Goal: Task Accomplishment & Management: Manage account settings

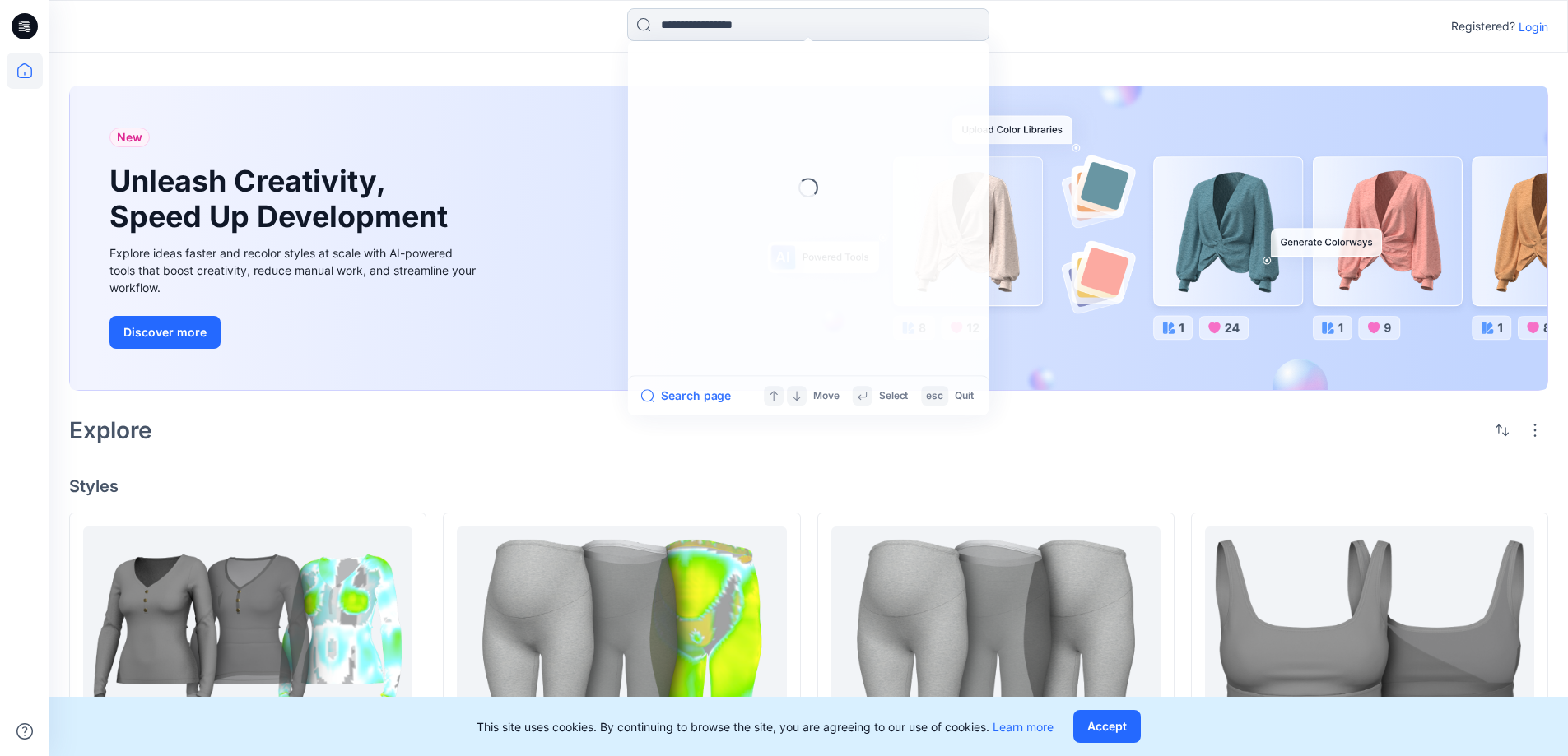
click at [727, 21] on input at bounding box center [809, 24] width 362 height 33
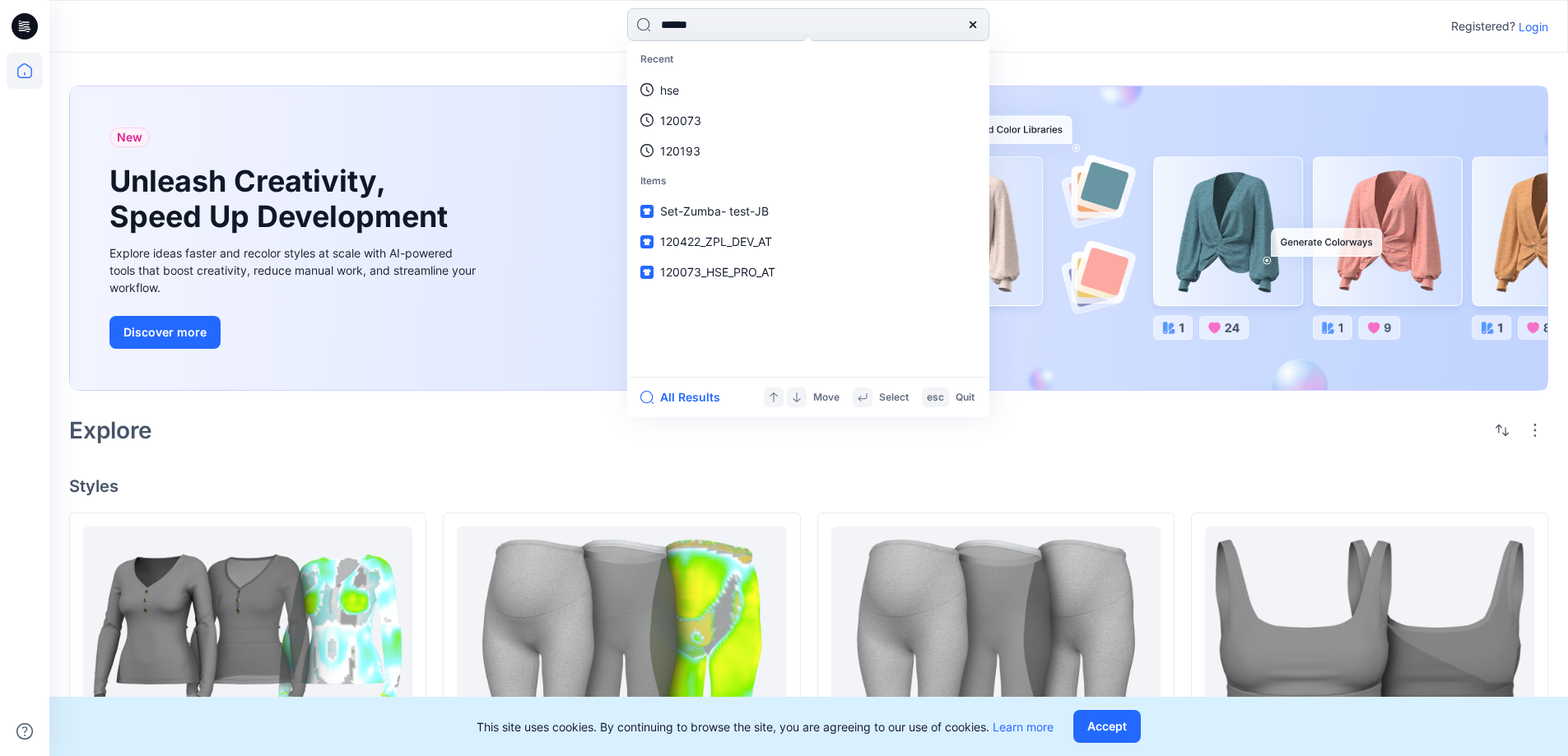
type input "******"
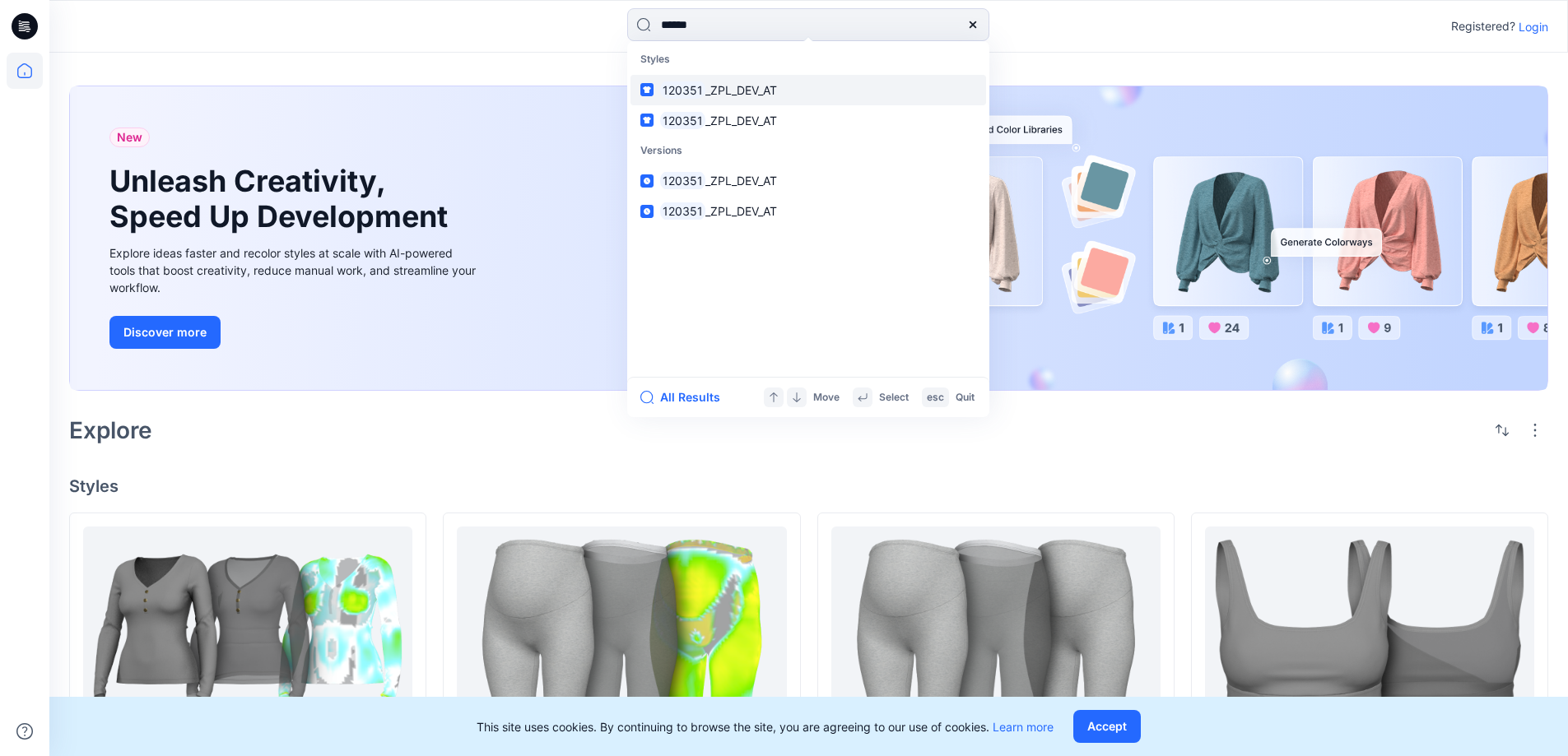
click at [706, 88] on span "_ZPL_DEV_AT" at bounding box center [741, 90] width 72 height 14
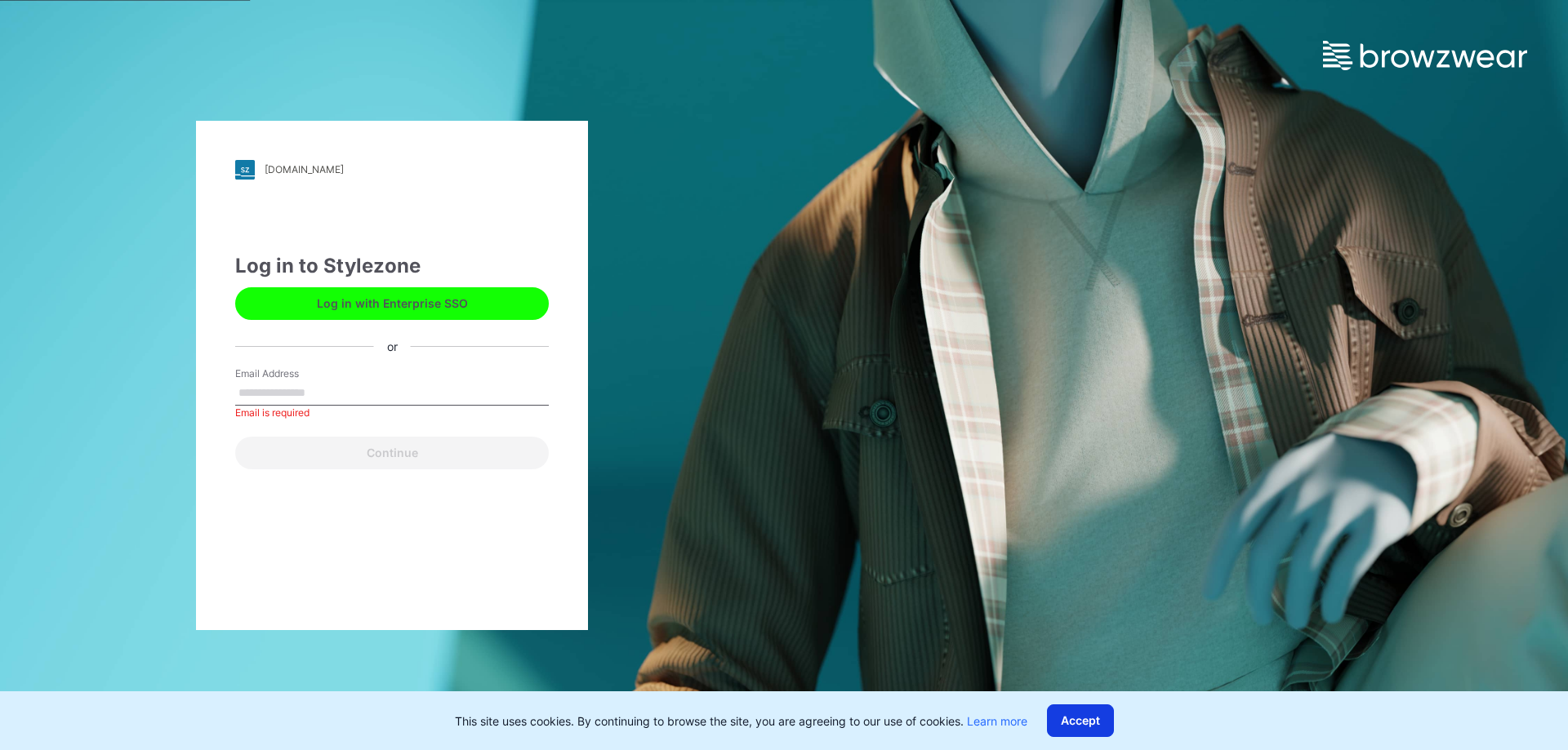
click at [1061, 728] on button "Accept" at bounding box center [1080, 720] width 67 height 32
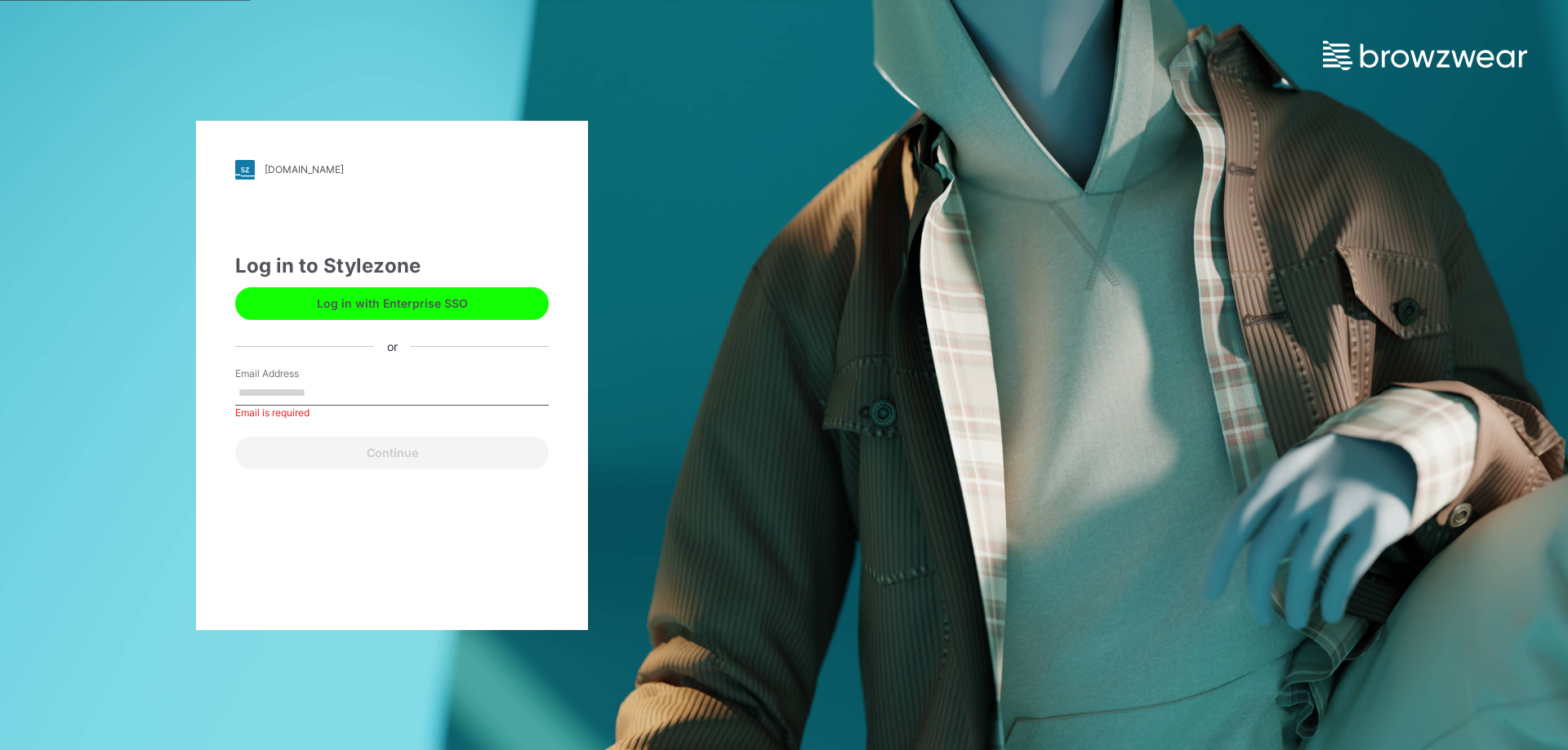
click at [335, 390] on input "Email Address" at bounding box center [392, 393] width 314 height 24
type input "**********"
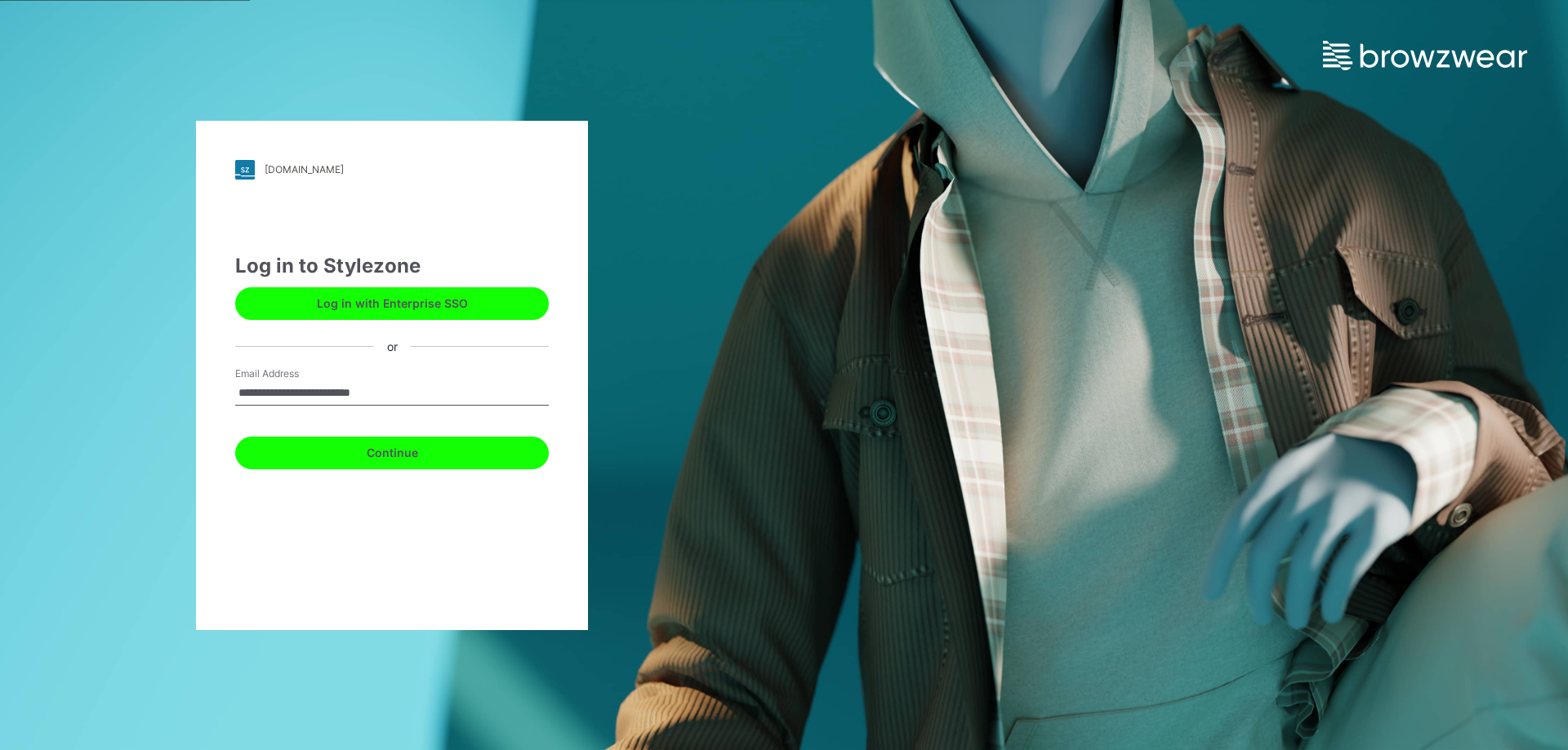
click at [390, 455] on button "Continue" at bounding box center [392, 453] width 314 height 32
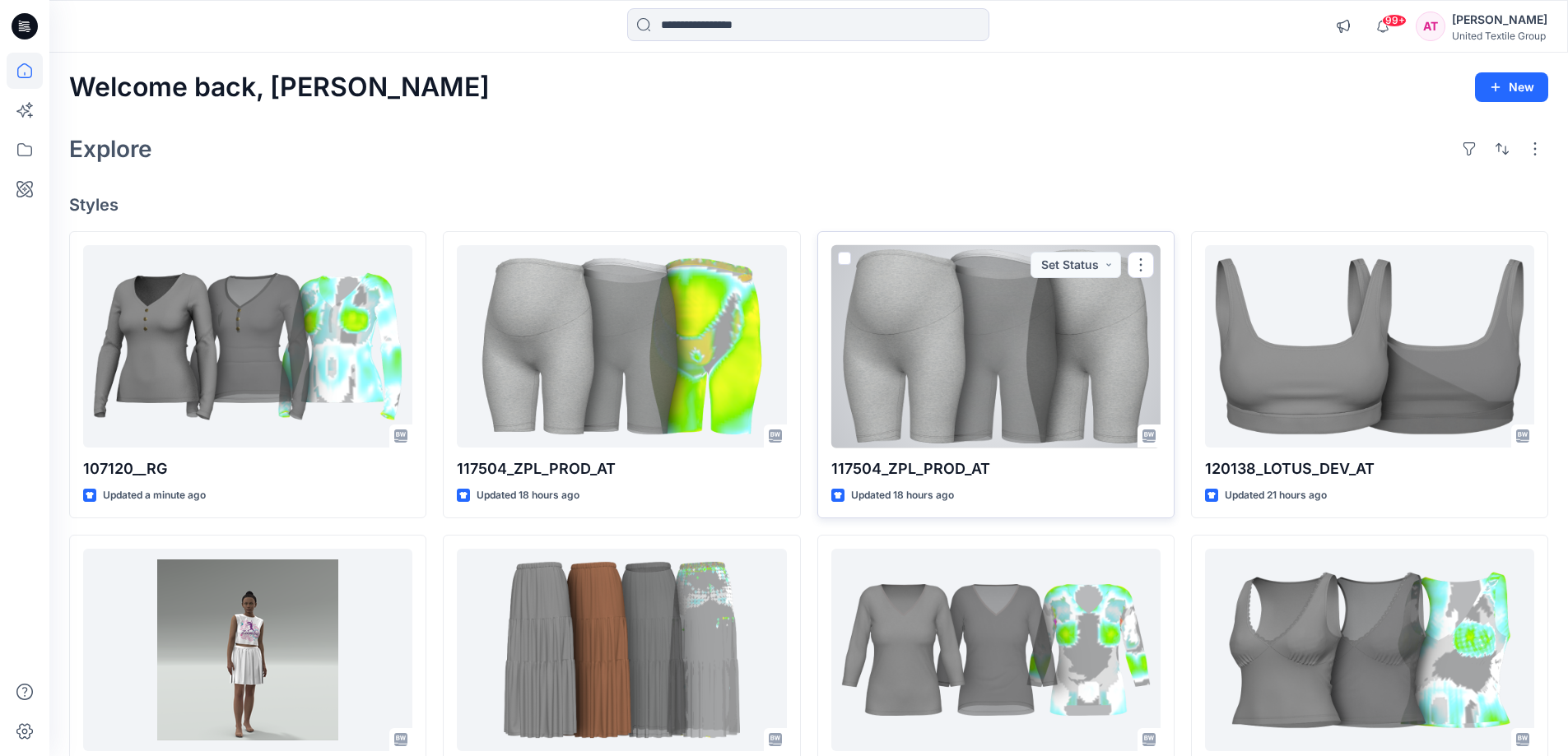
click at [992, 340] on div at bounding box center [996, 347] width 330 height 203
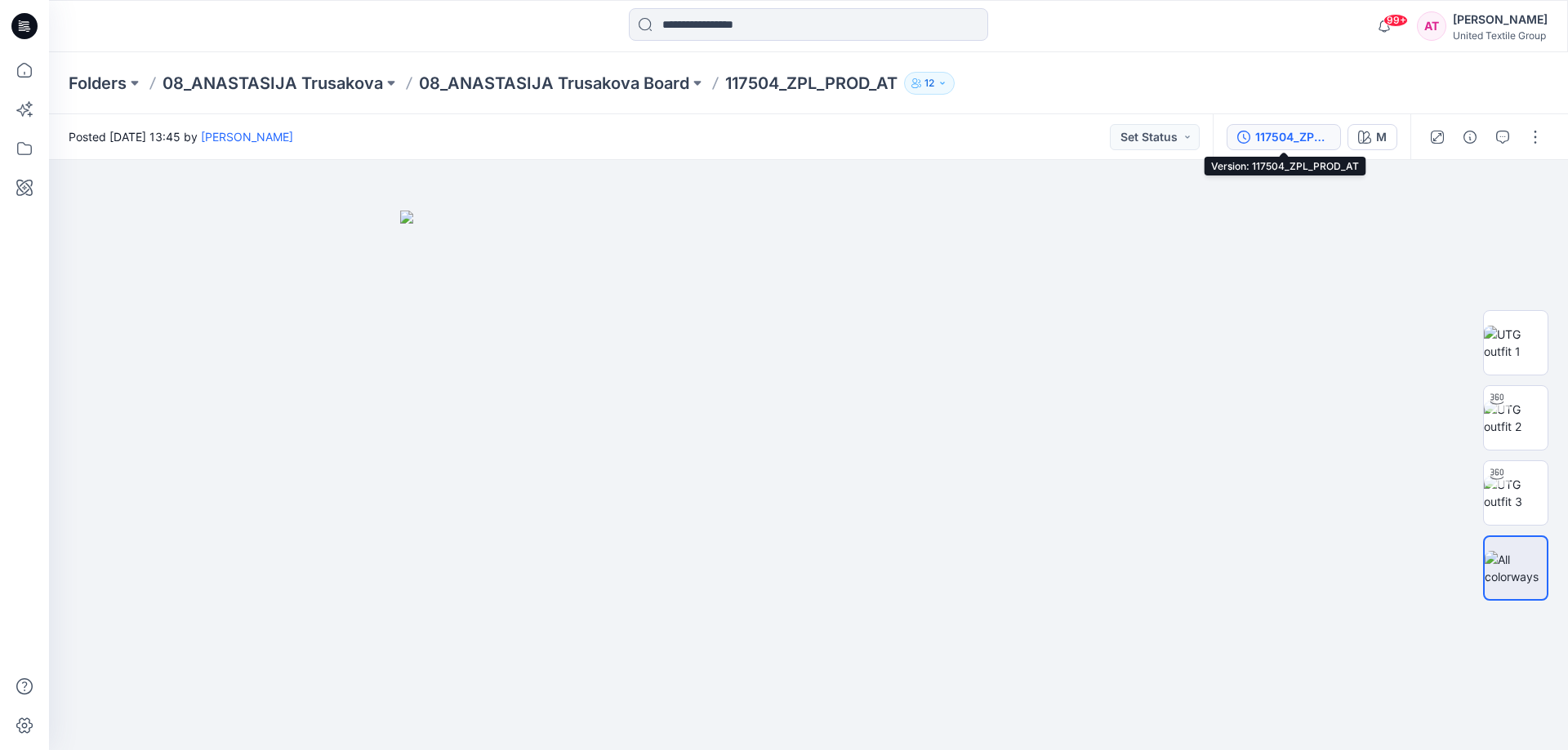
click at [1301, 141] on div "117504_ZPL_PROD_AT" at bounding box center [1293, 137] width 75 height 18
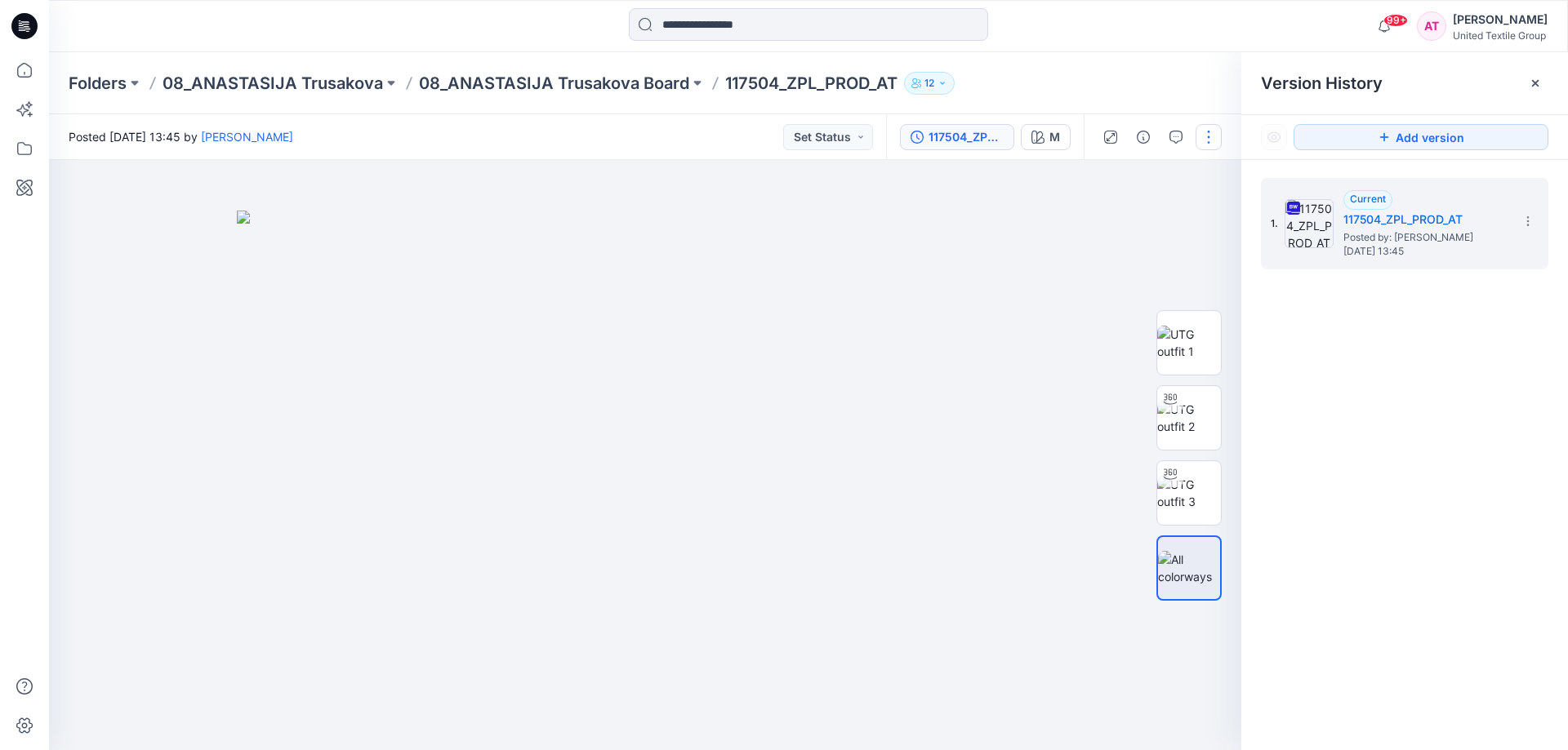
click at [1196, 141] on button "button" at bounding box center [1209, 137] width 26 height 26
click at [1098, 219] on p "Edit" at bounding box center [1104, 220] width 21 height 17
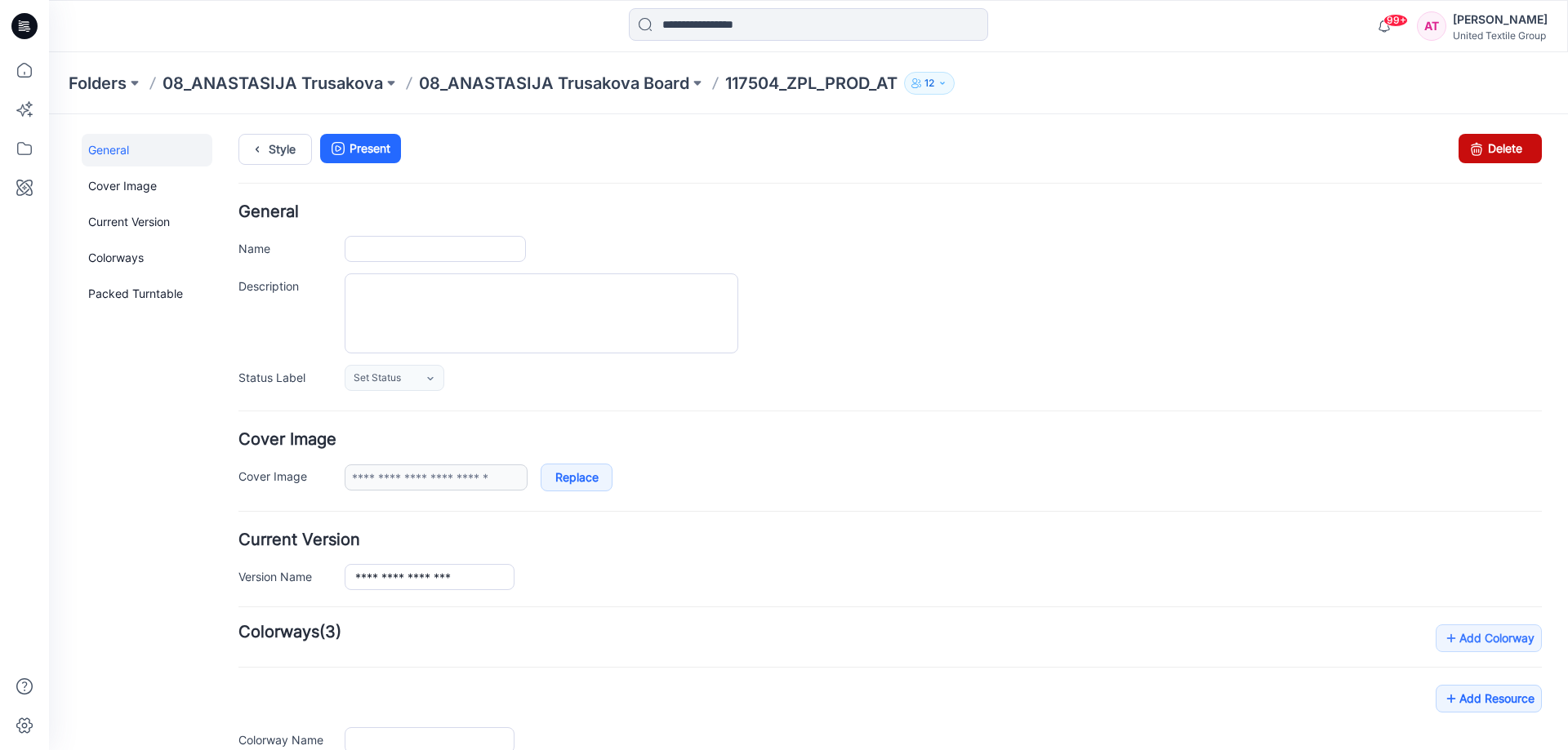
type input "**********"
type input "*"
type input "**********"
drag, startPoint x: 1487, startPoint y: 137, endPoint x: 904, endPoint y: 158, distance: 583.4
click at [1487, 137] on link "Delete" at bounding box center [1500, 148] width 84 height 30
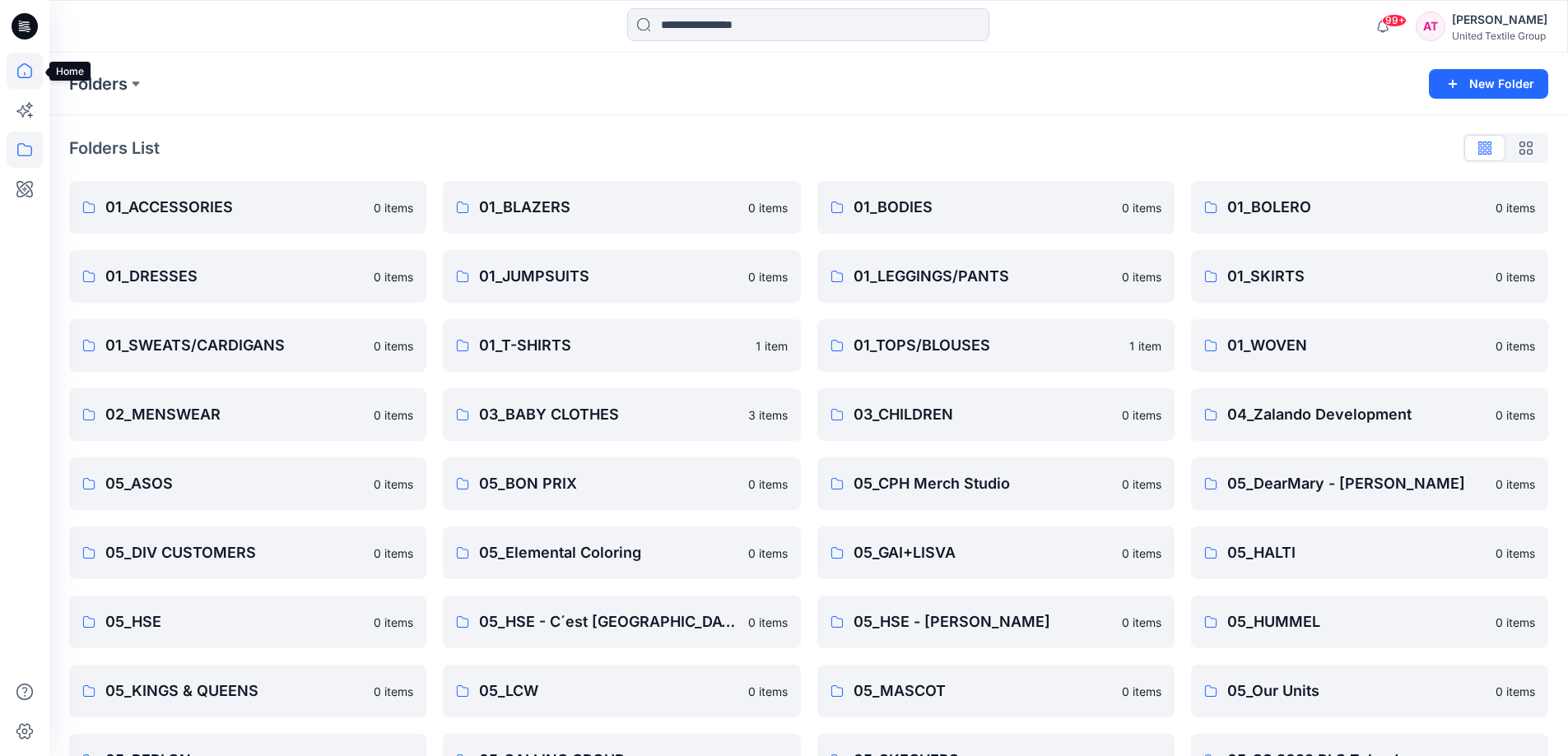
click at [21, 71] on icon at bounding box center [24, 71] width 36 height 36
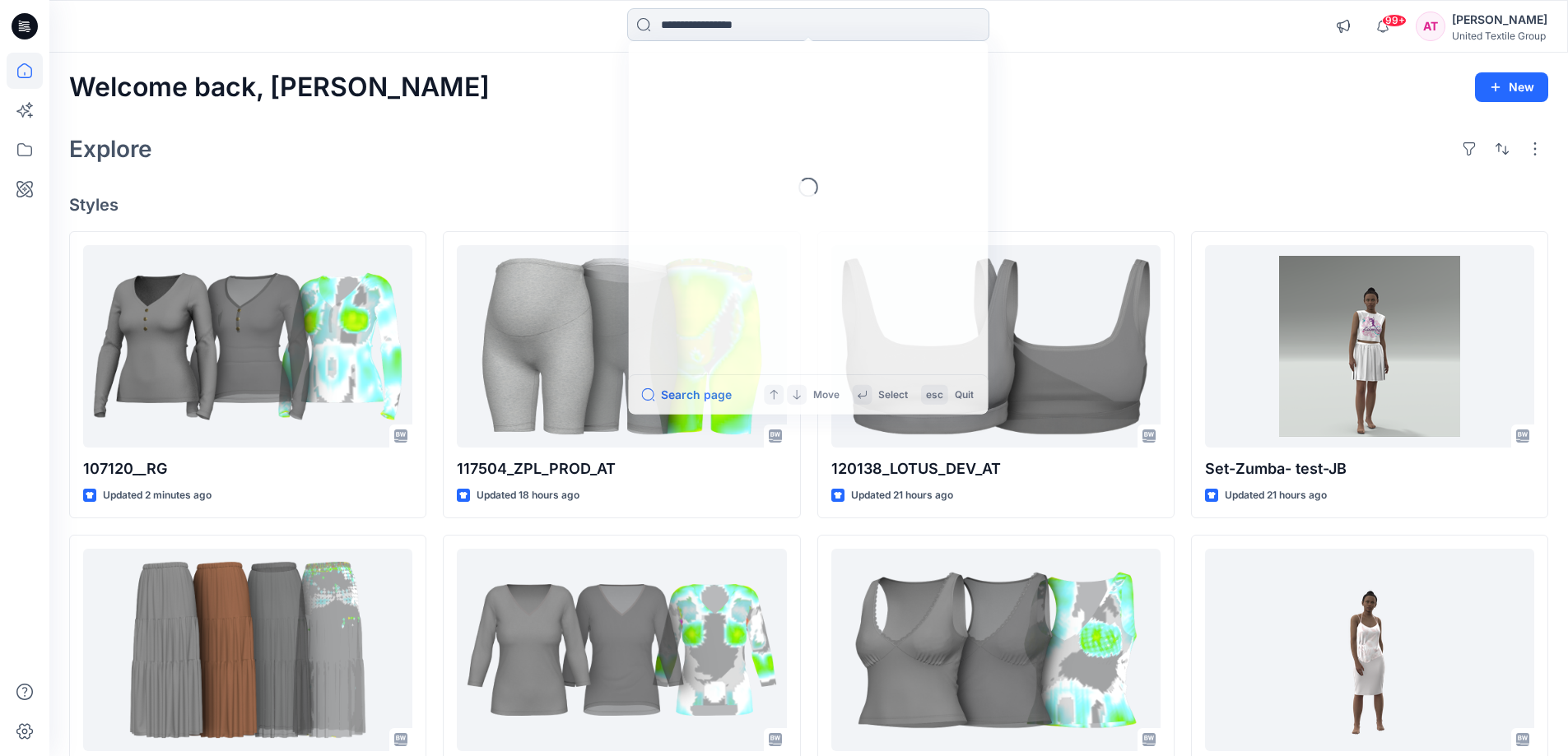
click at [686, 23] on input at bounding box center [809, 24] width 362 height 33
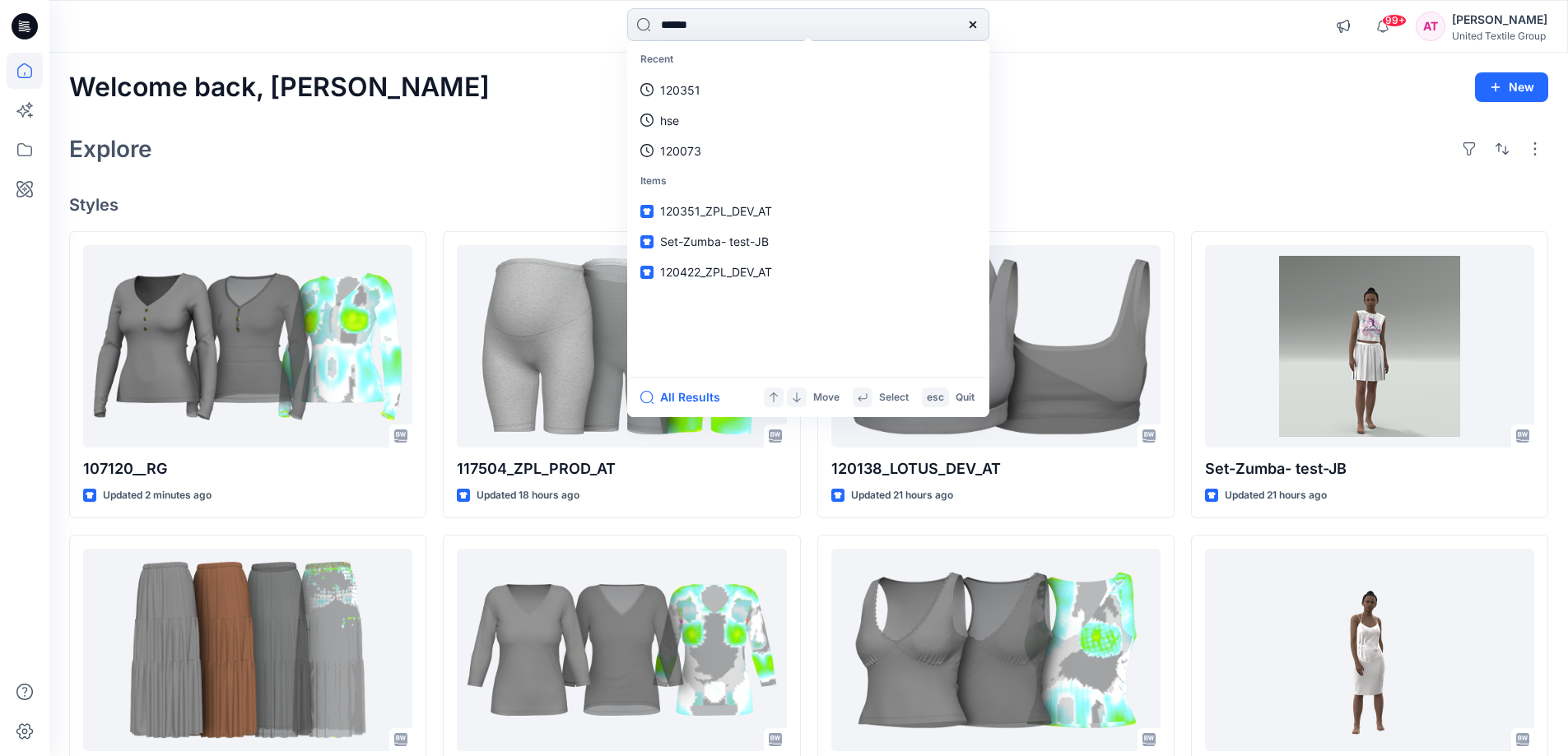
type input "******"
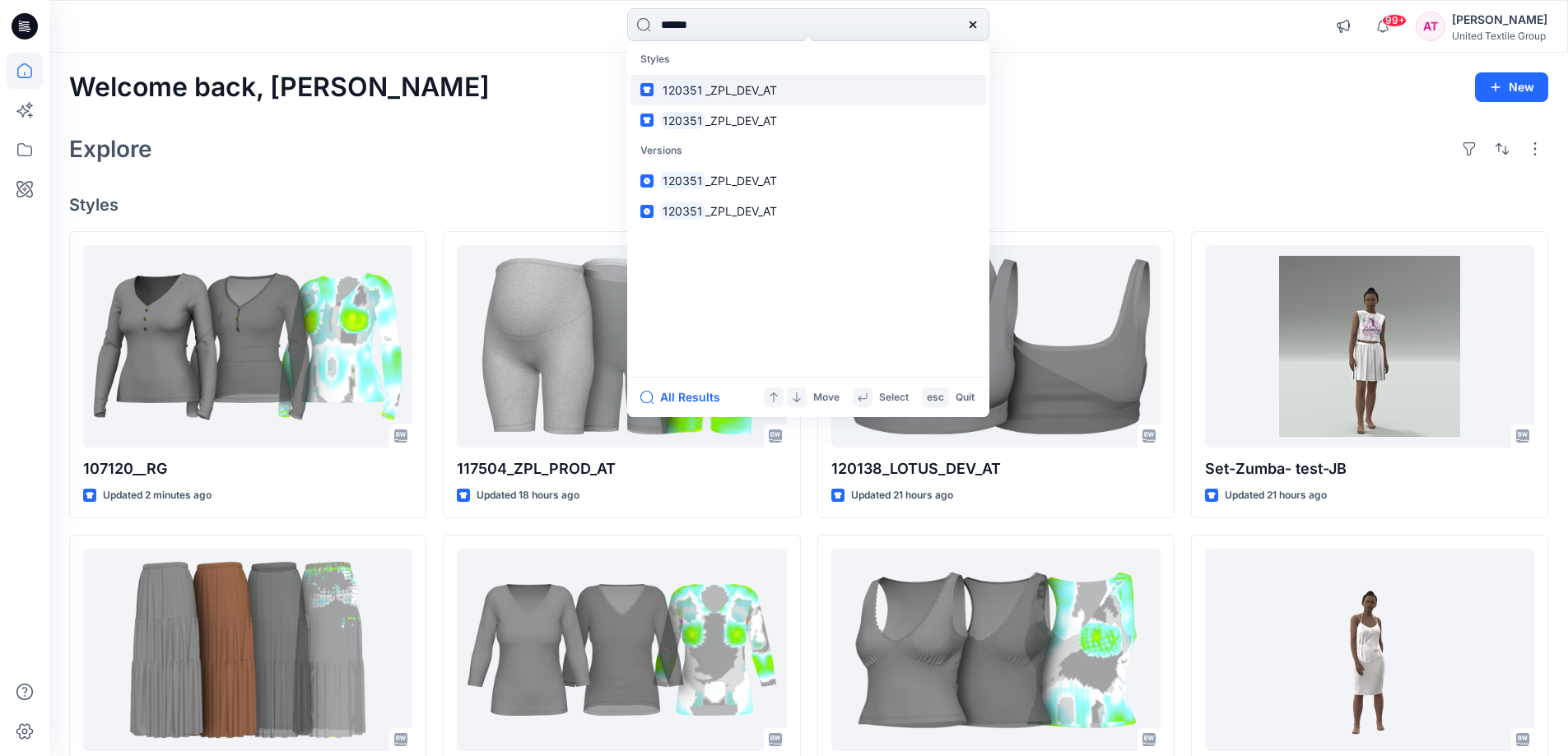
click at [788, 86] on link "120351 _ZPL_DEV_AT" at bounding box center [808, 91] width 356 height 31
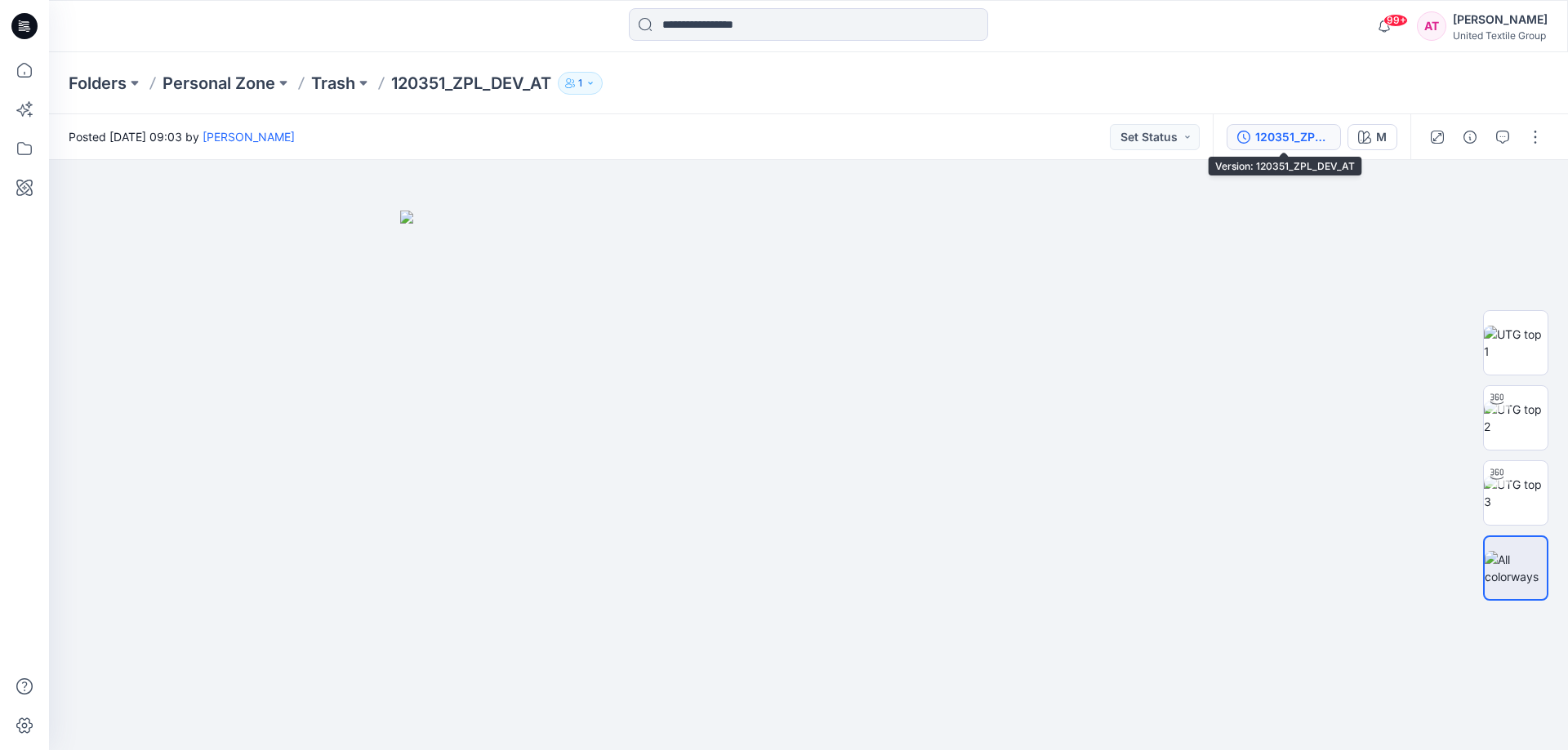
click at [1278, 130] on div "120351_ZPL_DEV_AT" at bounding box center [1293, 137] width 75 height 18
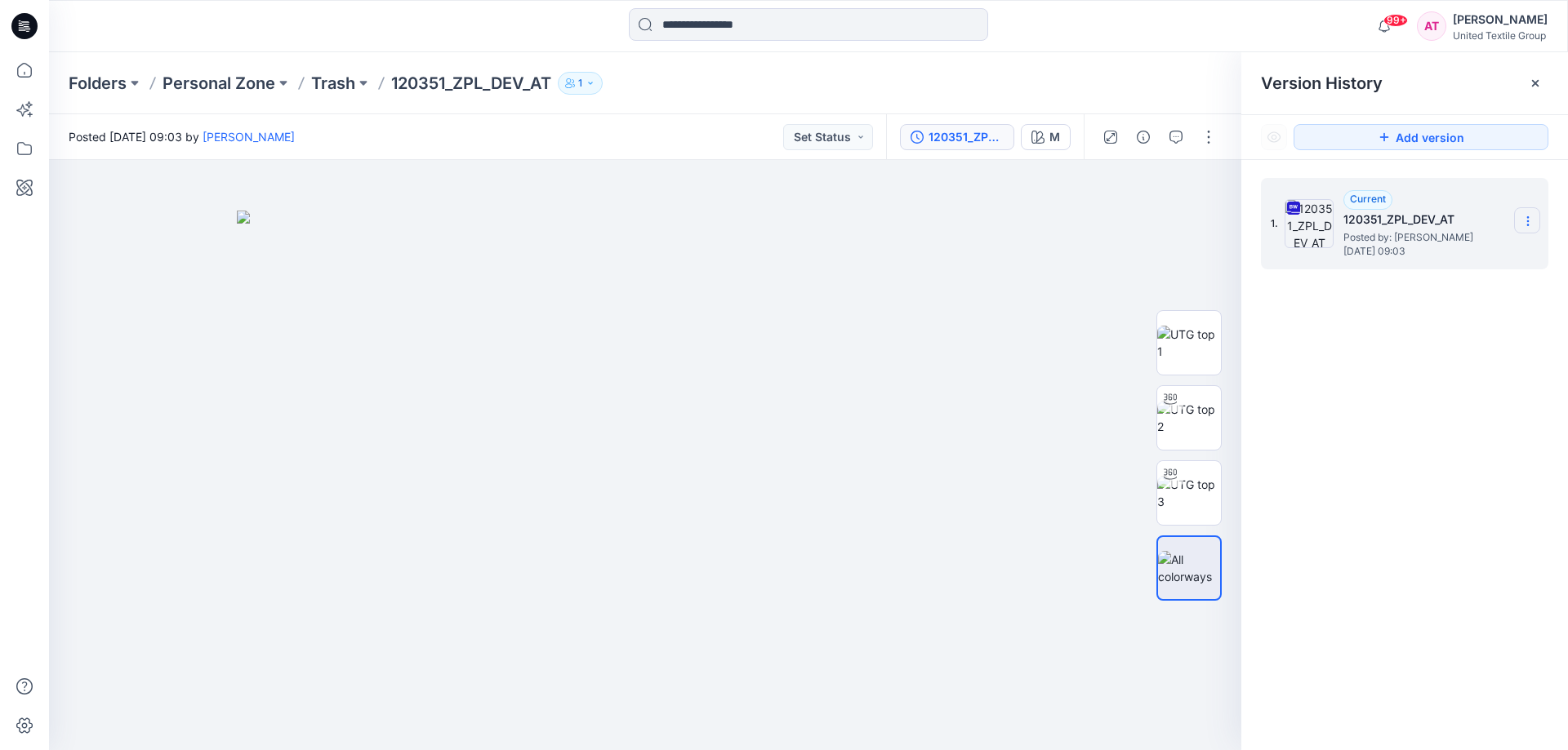
click at [1535, 213] on section at bounding box center [1527, 220] width 26 height 26
click at [1432, 254] on span "Download Source BW File" at bounding box center [1445, 253] width 137 height 20
click at [30, 67] on icon at bounding box center [24, 70] width 36 height 36
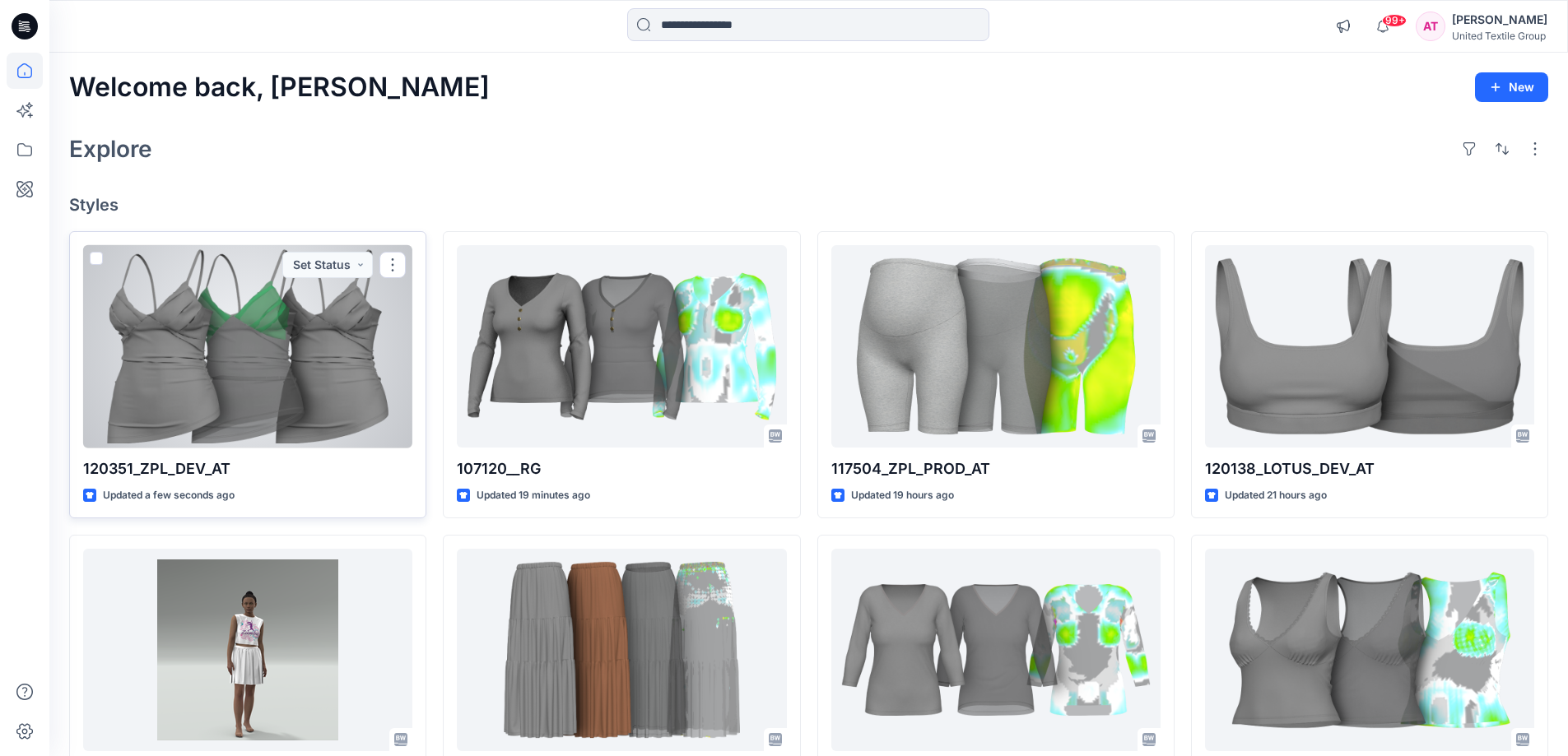
click at [330, 371] on div at bounding box center [248, 347] width 330 height 203
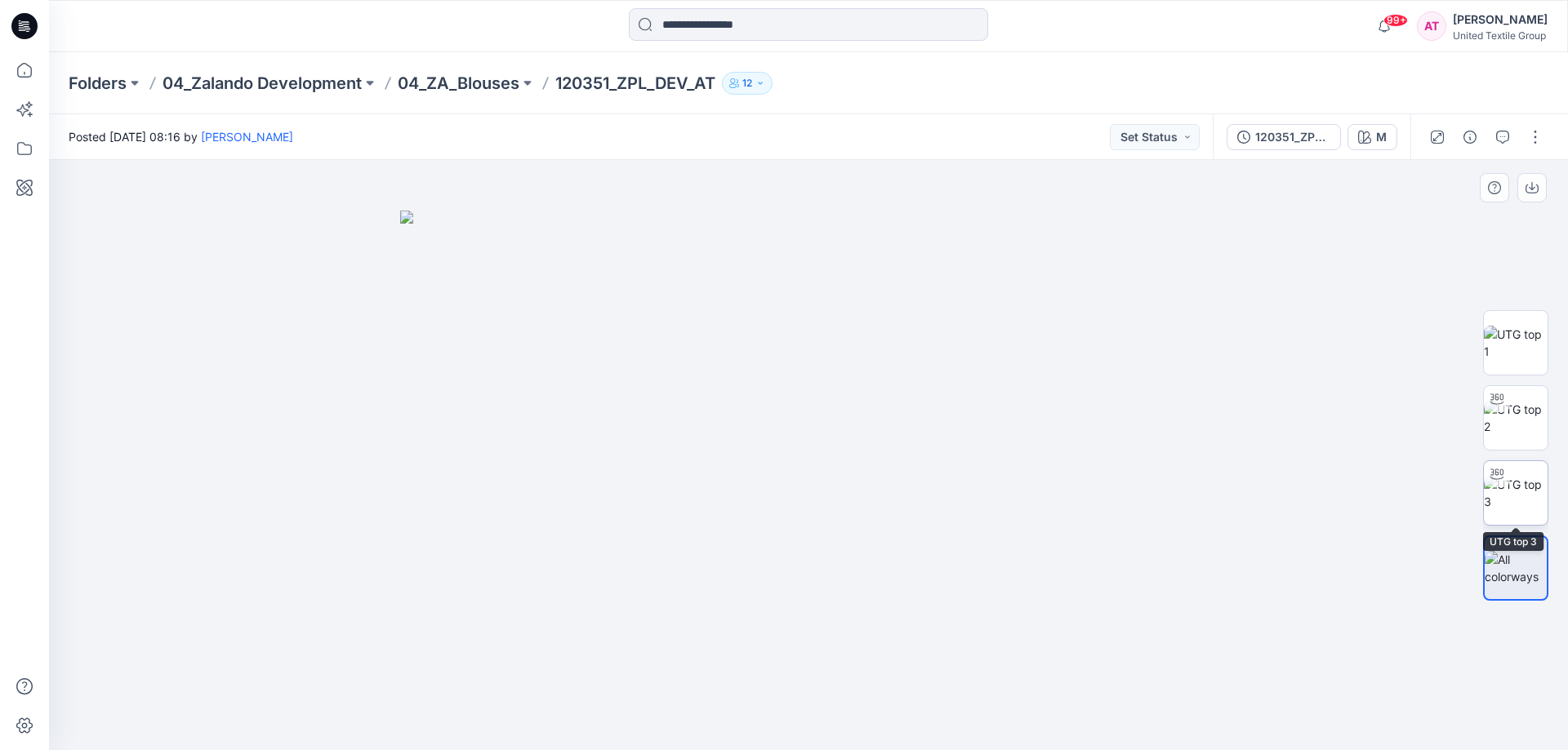
click at [1528, 482] on img at bounding box center [1515, 493] width 64 height 34
click at [1528, 360] on img at bounding box center [1515, 343] width 64 height 34
click at [1510, 488] on img at bounding box center [1515, 493] width 64 height 34
drag, startPoint x: 901, startPoint y: 723, endPoint x: 813, endPoint y: 737, distance: 89.1
click at [813, 737] on div at bounding box center [809, 454] width 1519 height 590
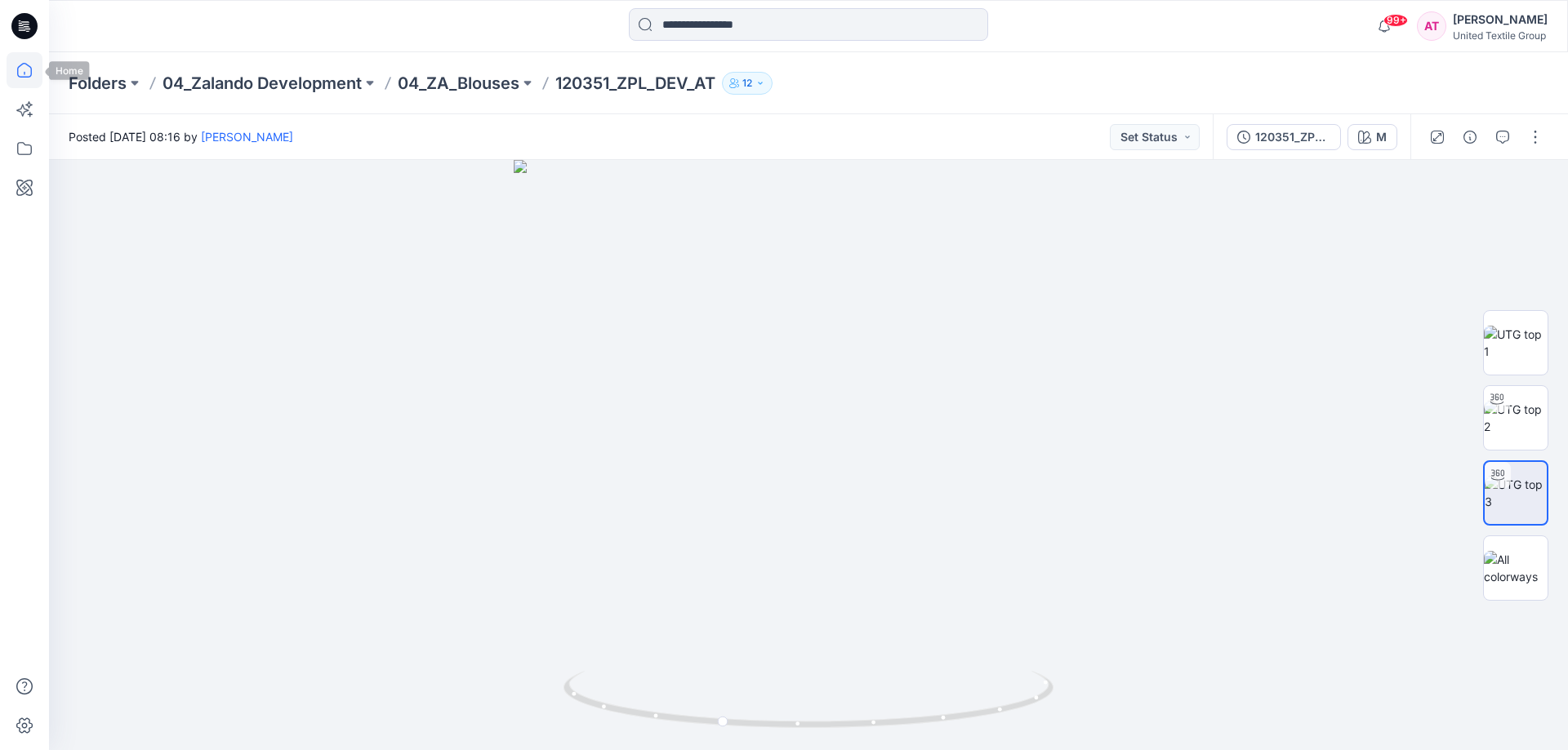
click at [29, 76] on icon at bounding box center [24, 70] width 36 height 36
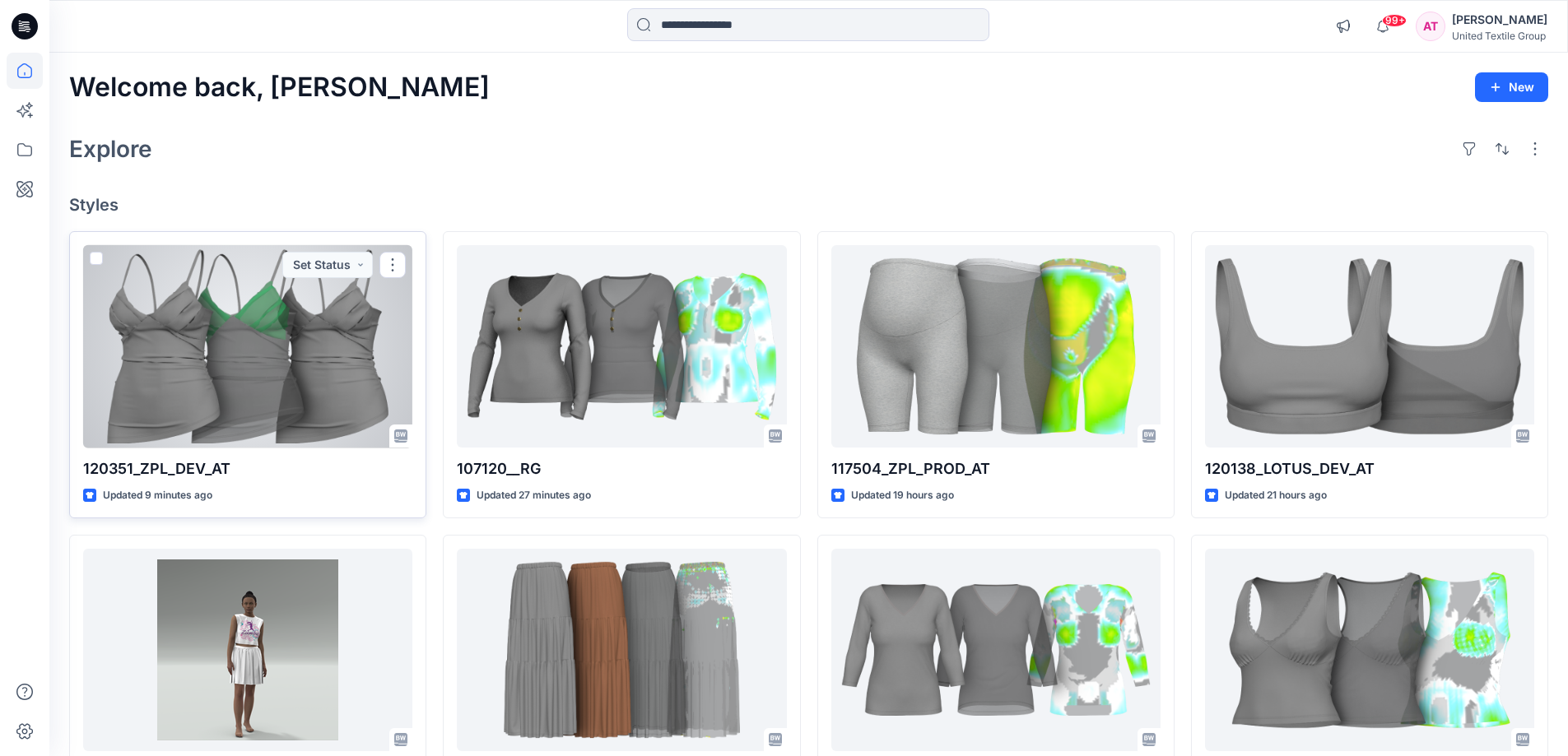
click at [317, 340] on div at bounding box center [248, 347] width 330 height 203
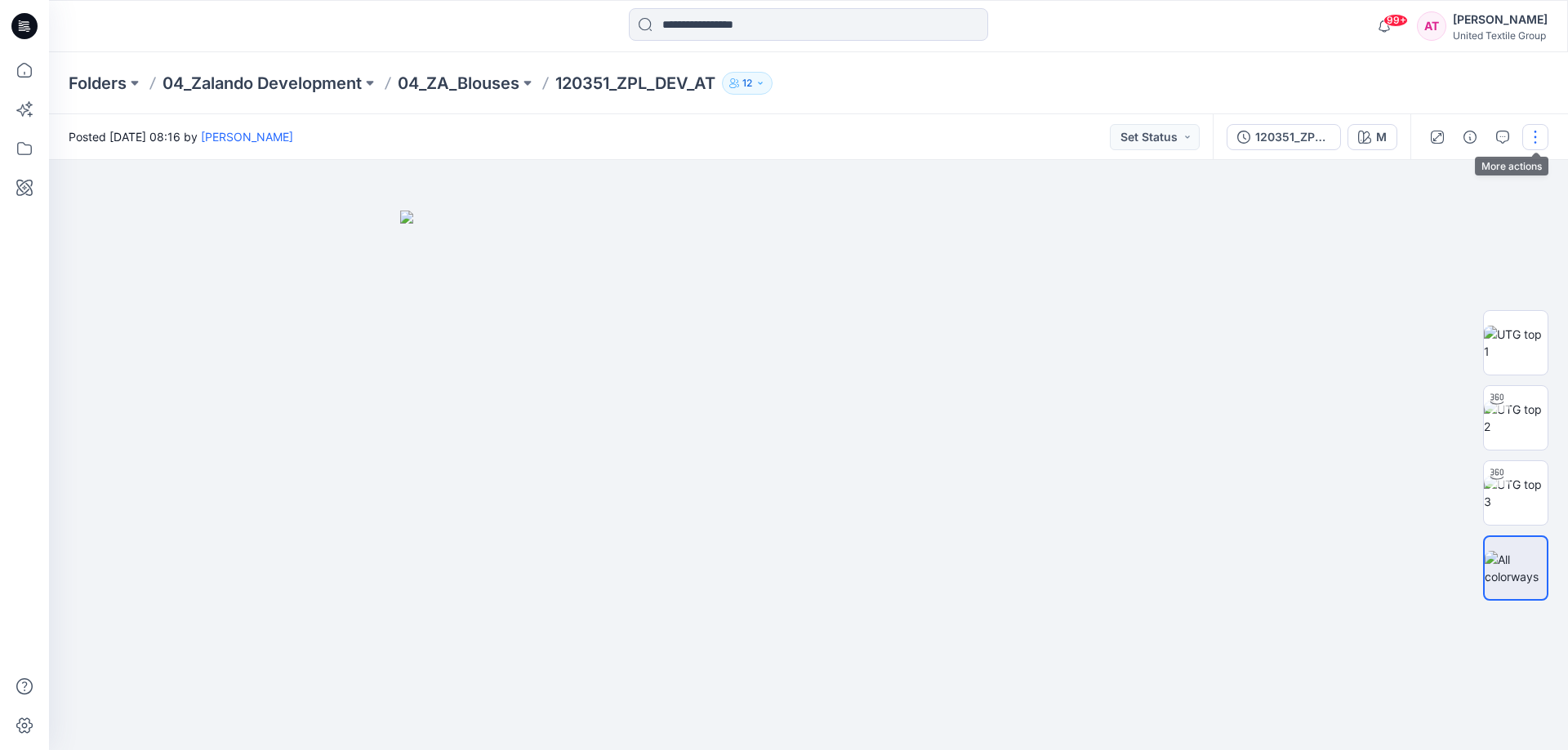
click at [1528, 129] on button "button" at bounding box center [1535, 137] width 26 height 26
click at [1439, 221] on p "Edit" at bounding box center [1431, 220] width 21 height 17
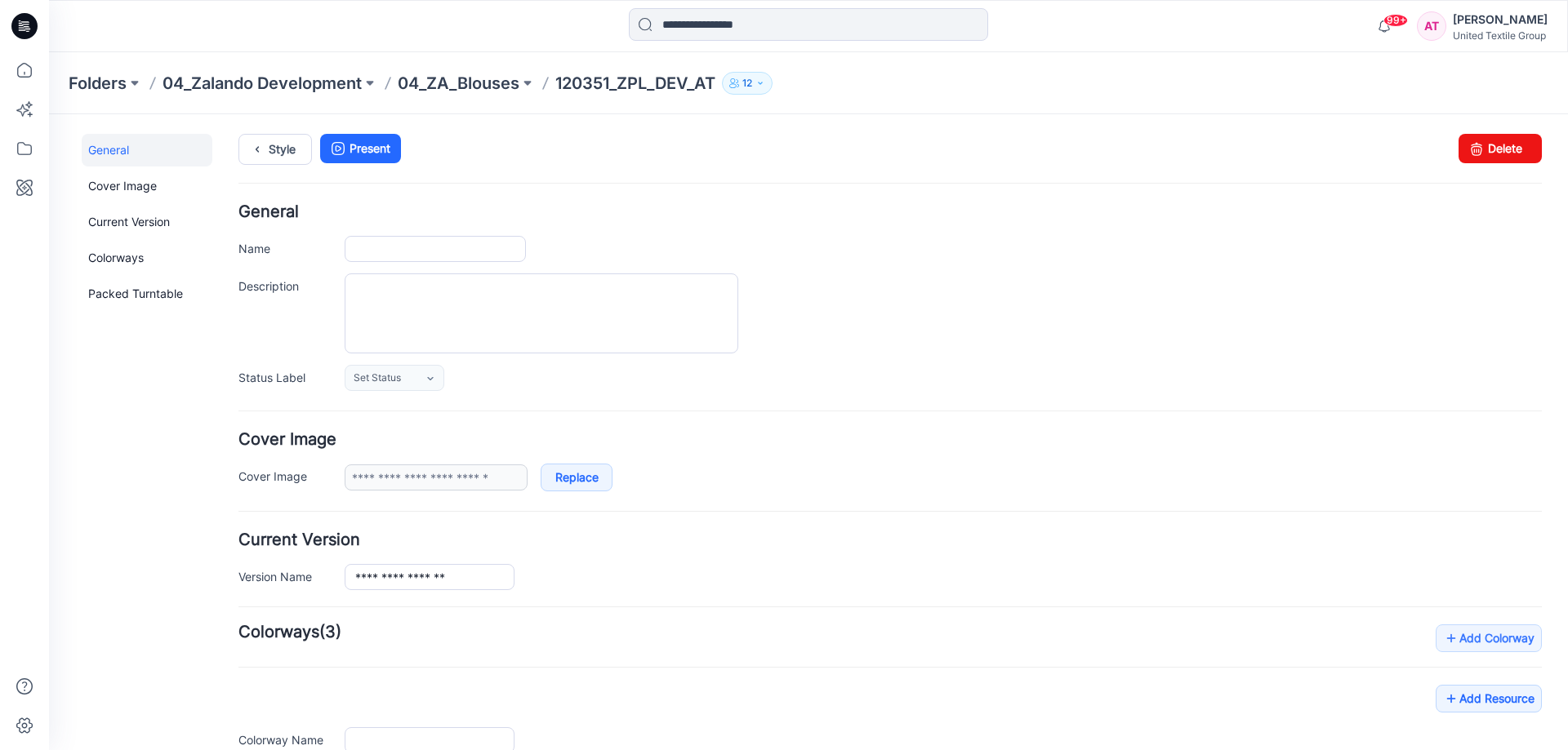
type input "**********"
type input "*"
type input "**********"
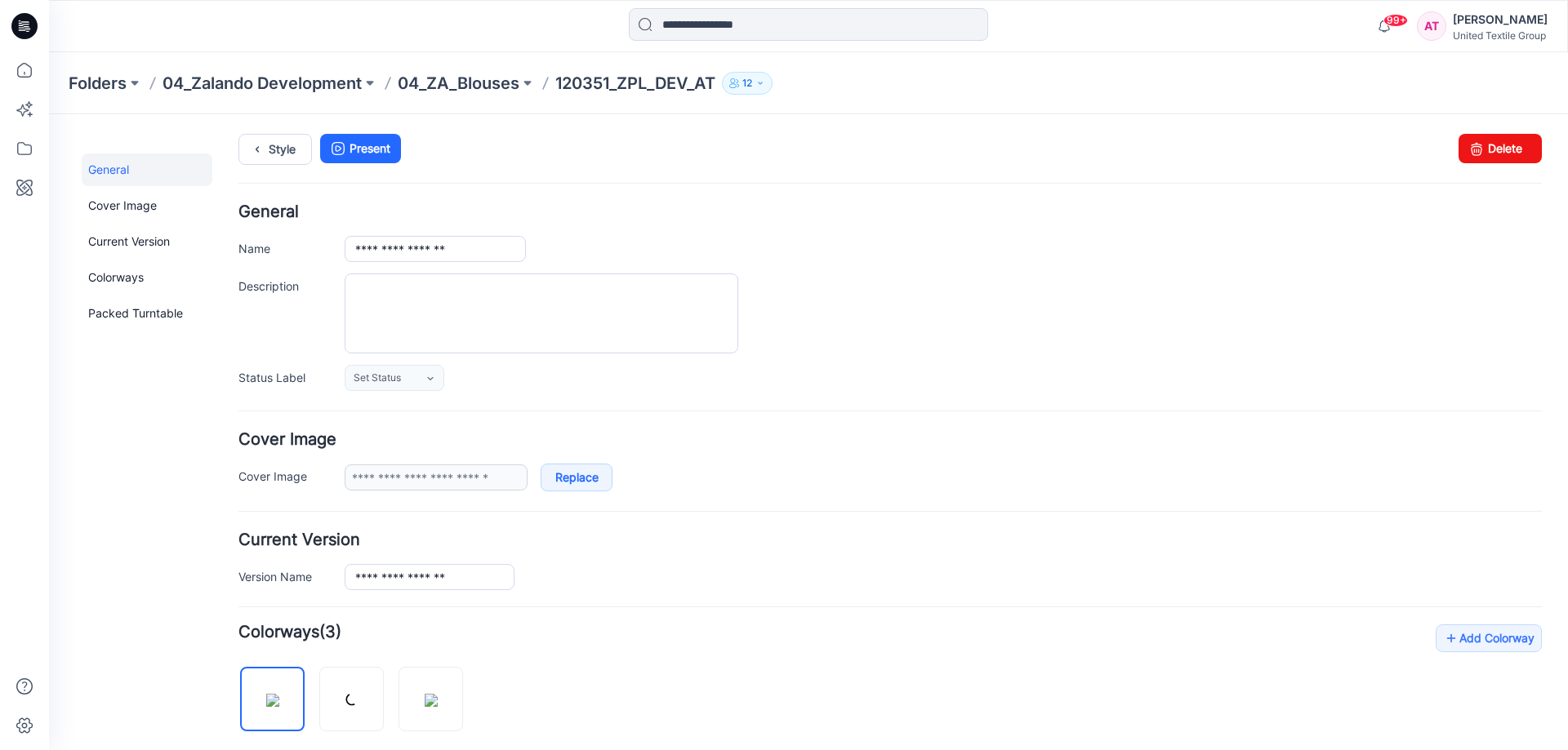
scroll to position [245, 0]
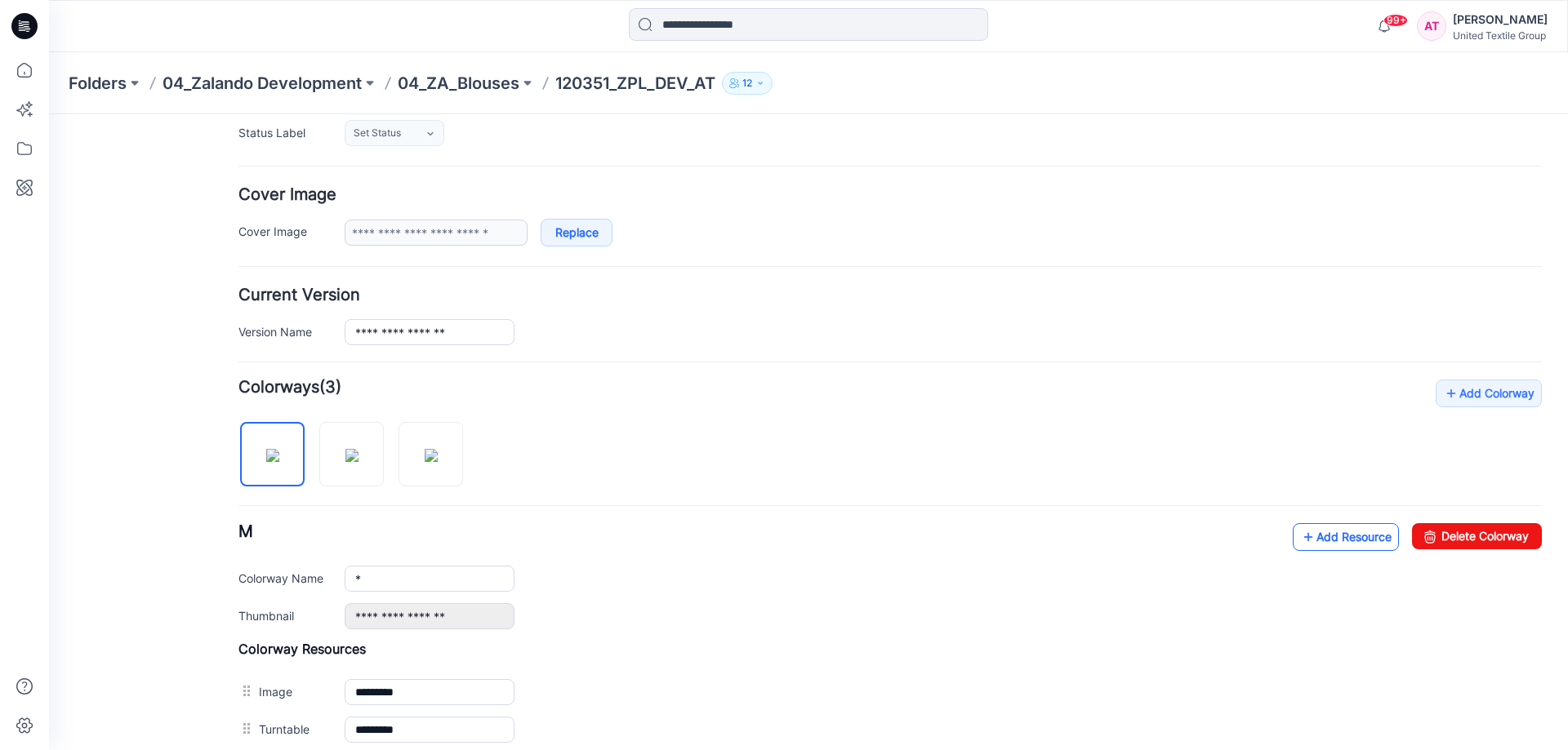
click at [1353, 533] on link "Add Resource" at bounding box center [1346, 537] width 106 height 28
click at [23, 66] on icon at bounding box center [24, 70] width 36 height 36
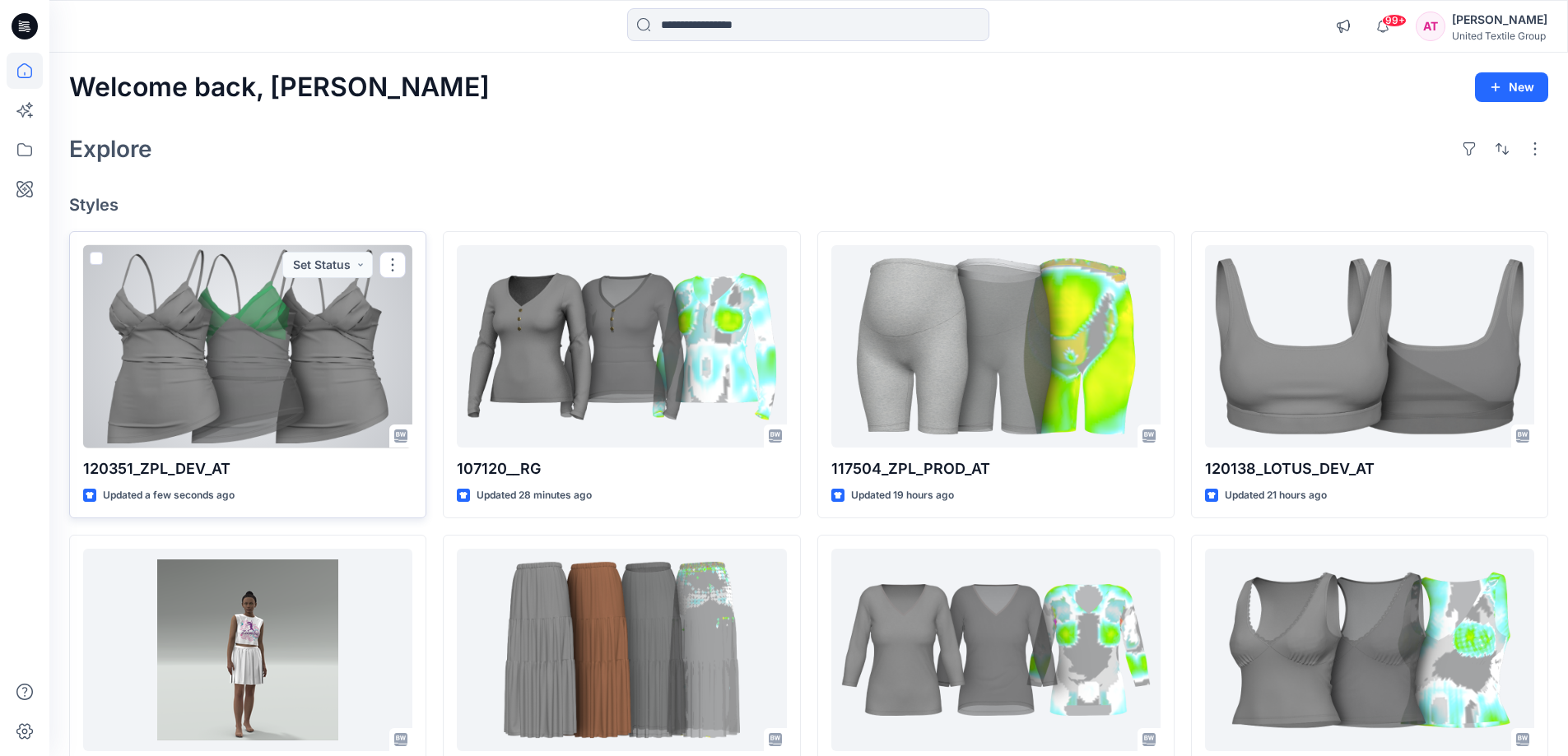
click at [230, 351] on div at bounding box center [248, 347] width 330 height 203
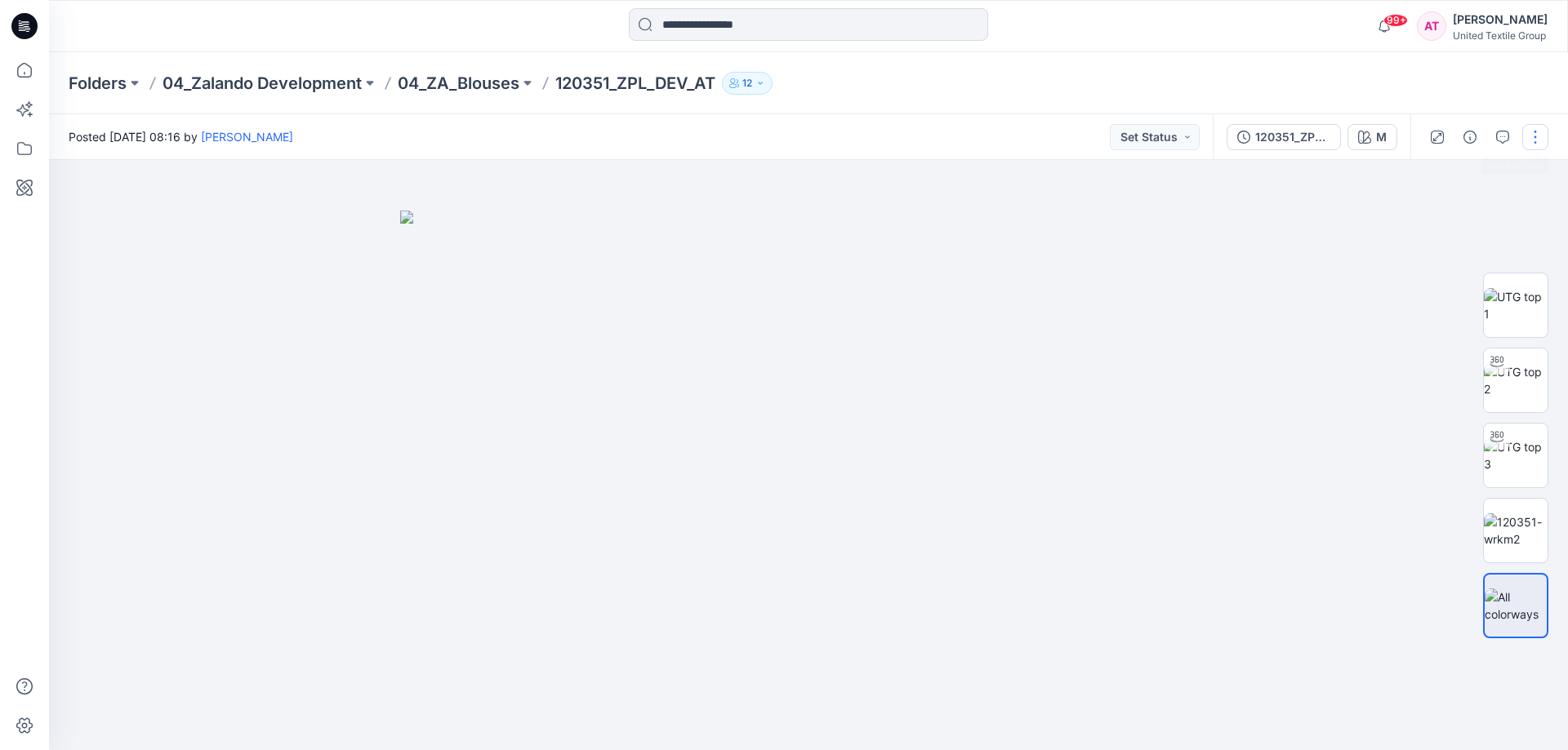
click at [1537, 138] on button "button" at bounding box center [1535, 137] width 26 height 26
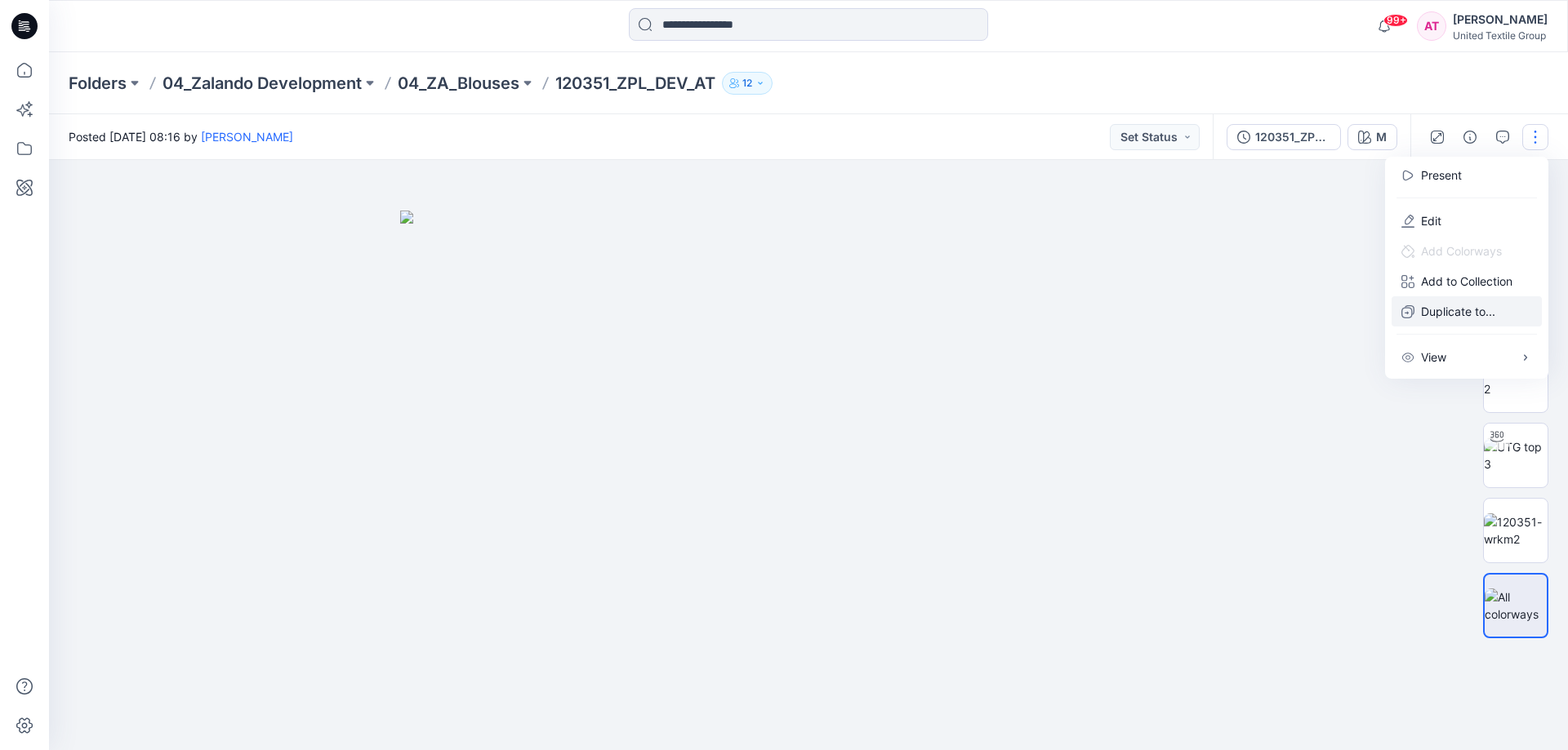
click at [1417, 313] on button "Duplicate to..." at bounding box center [1466, 312] width 150 height 31
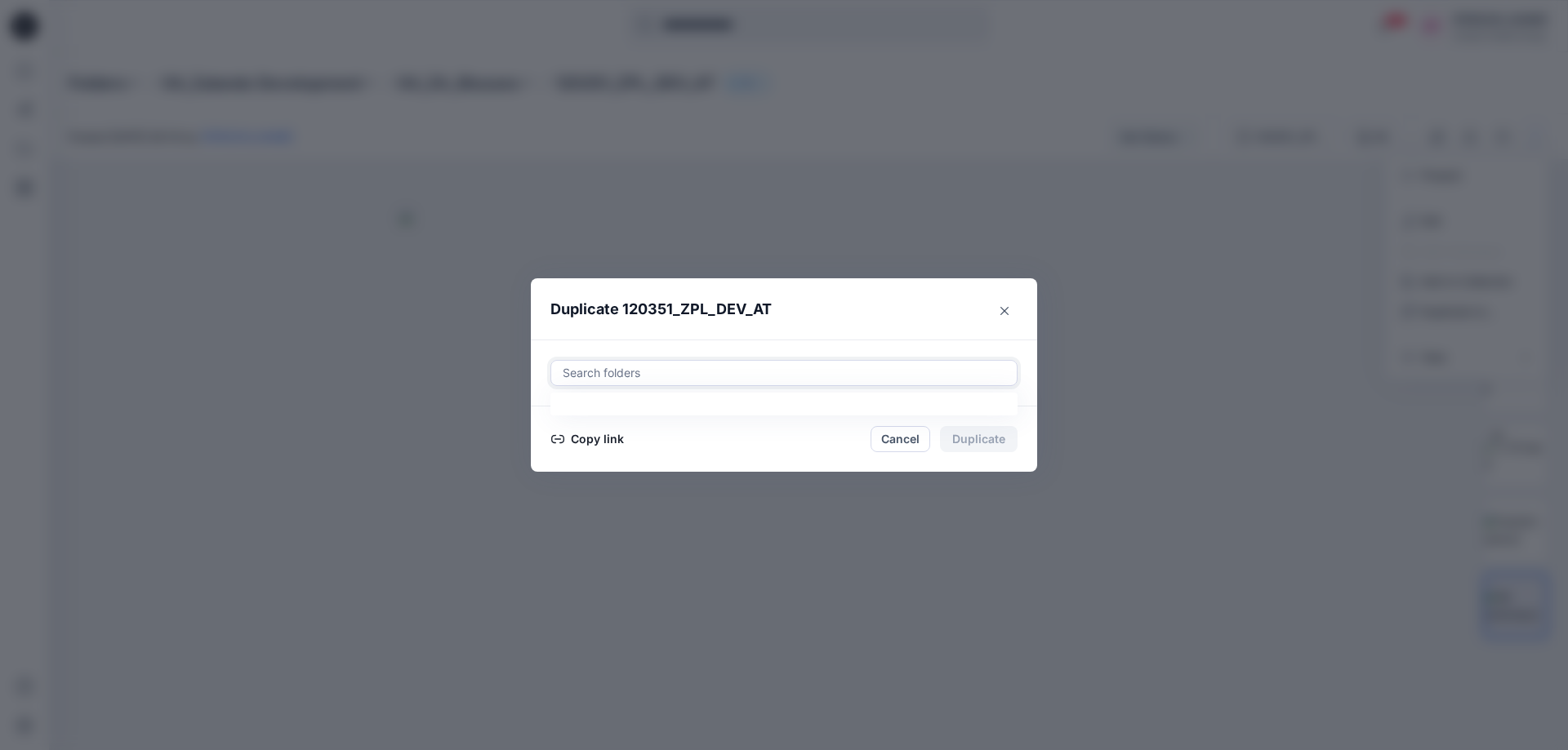
click at [701, 366] on div at bounding box center [784, 373] width 446 height 20
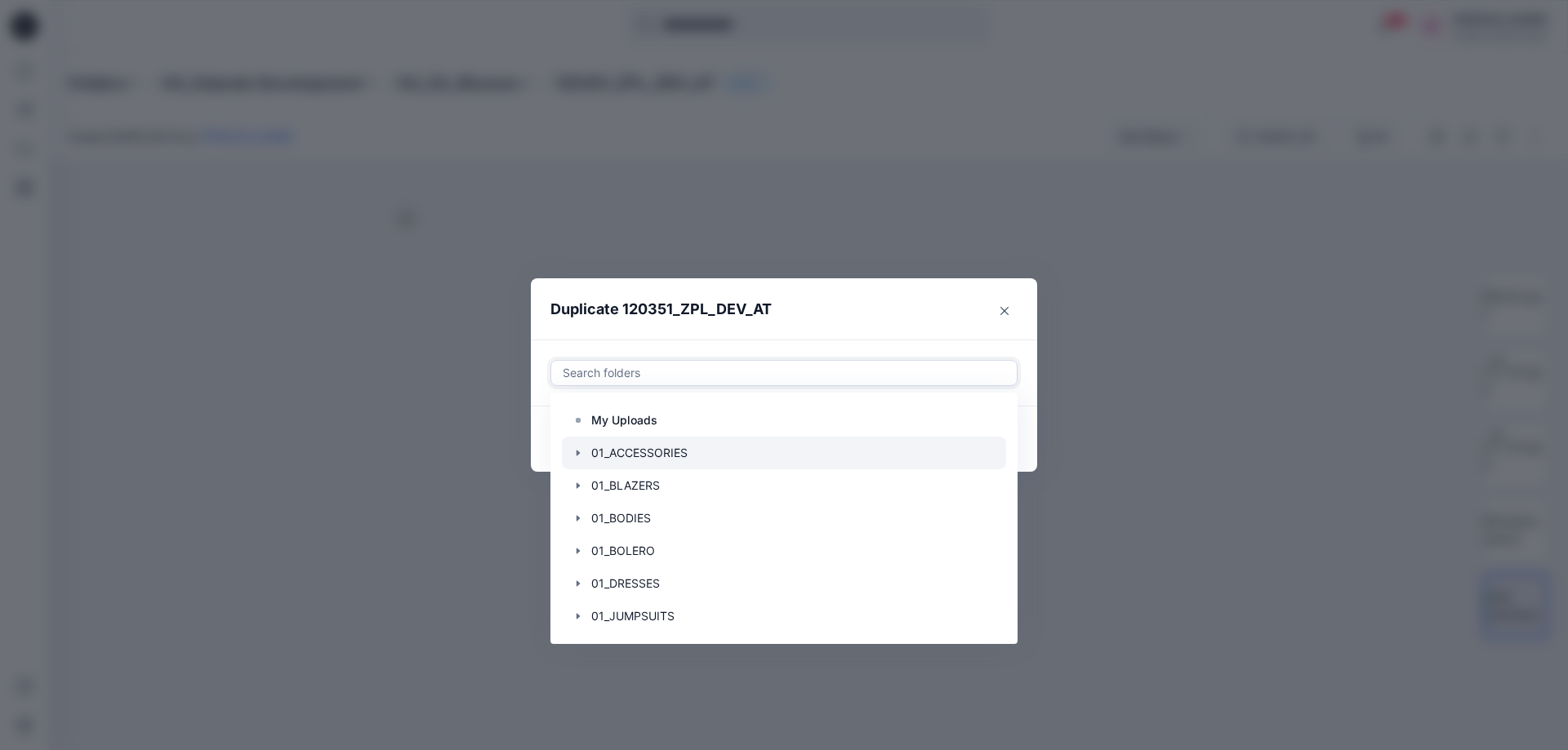
click at [680, 451] on div at bounding box center [784, 453] width 444 height 32
click at [877, 309] on header "Duplicate 120351_ZPL_DEV_AT" at bounding box center [767, 309] width 474 height 62
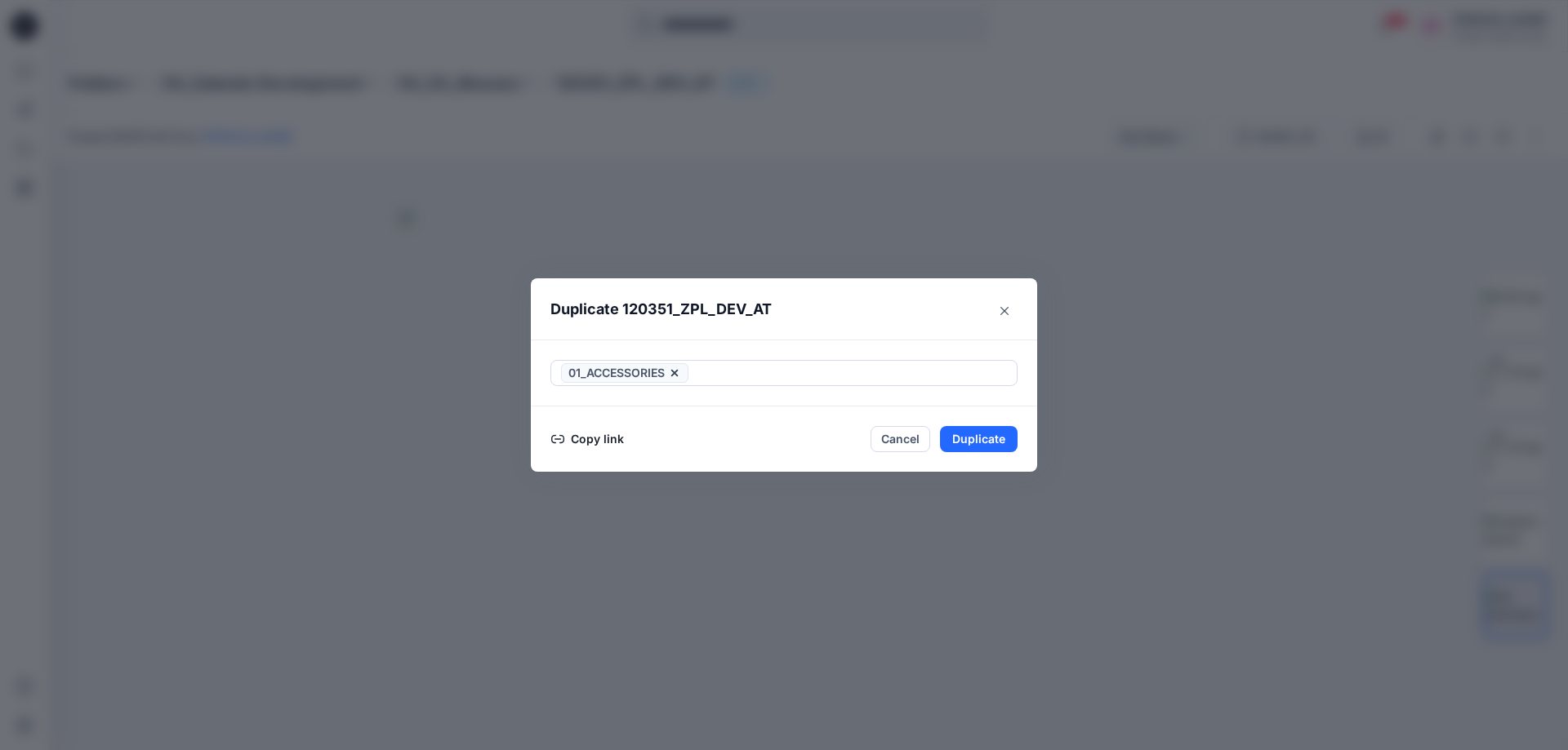
click at [589, 444] on button "Copy link" at bounding box center [588, 439] width 75 height 20
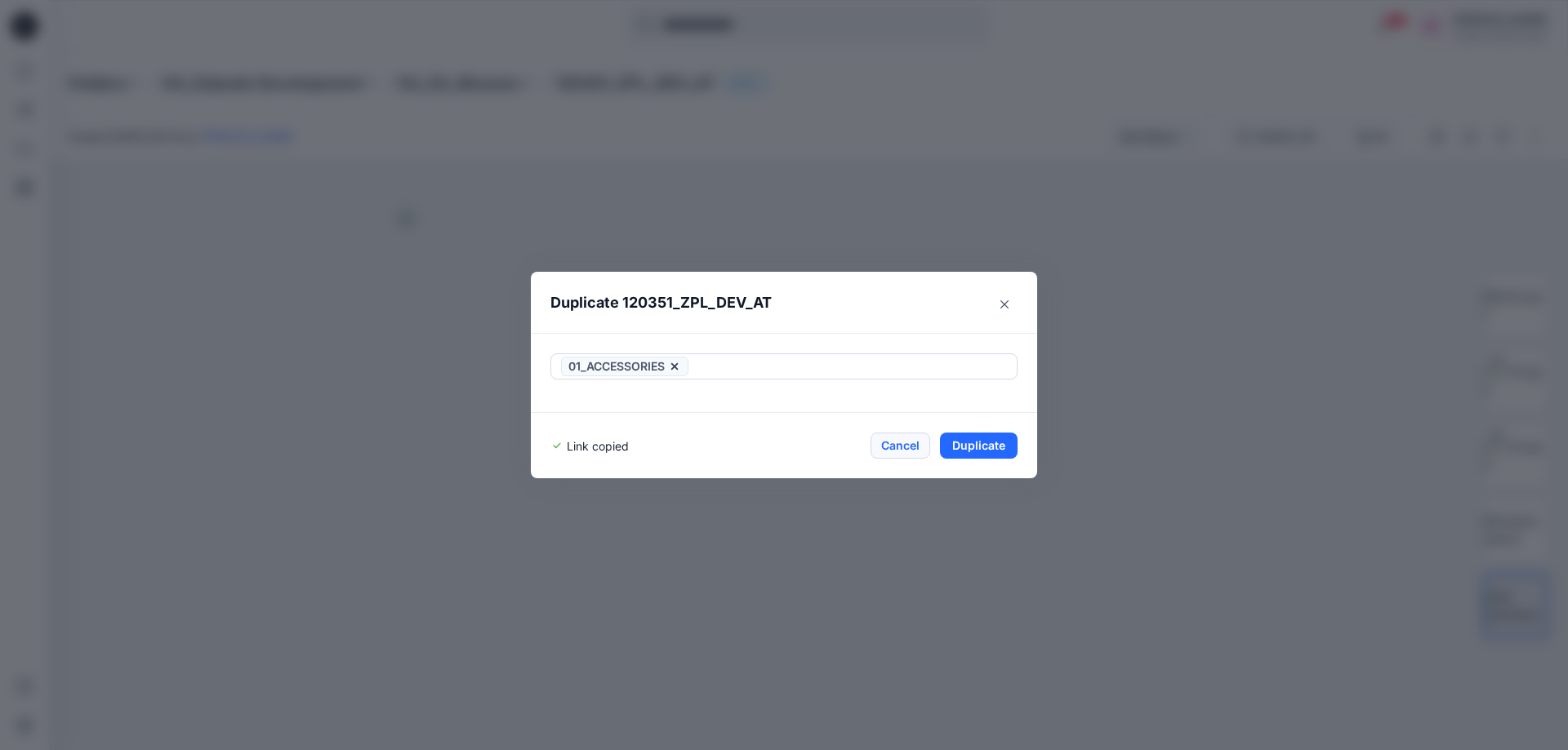
click at [909, 443] on button "Cancel" at bounding box center [900, 446] width 59 height 26
